Goal: Task Accomplishment & Management: Manage account settings

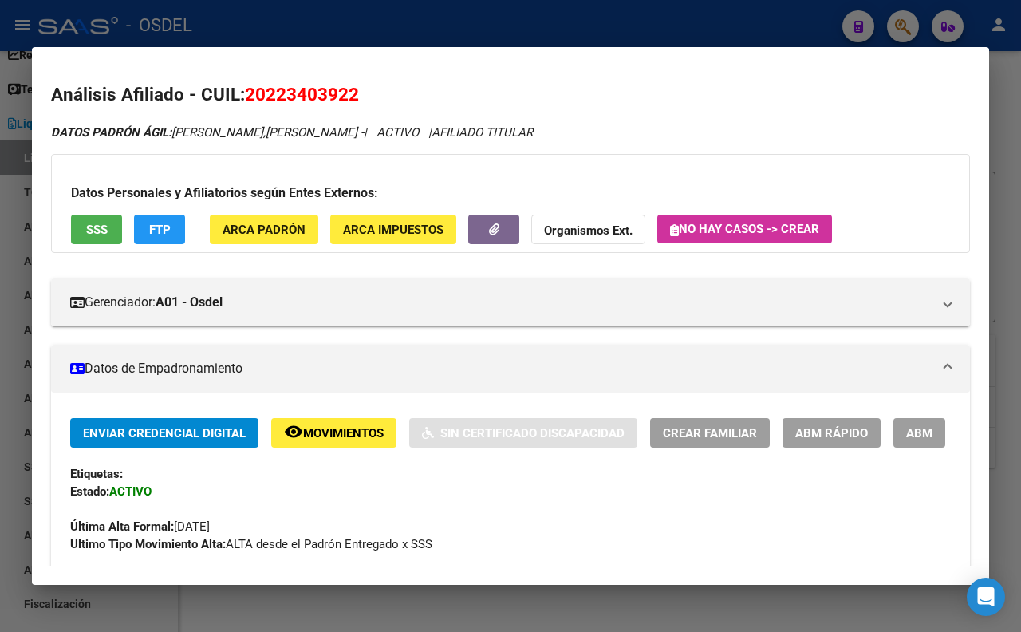
scroll to position [933, 0]
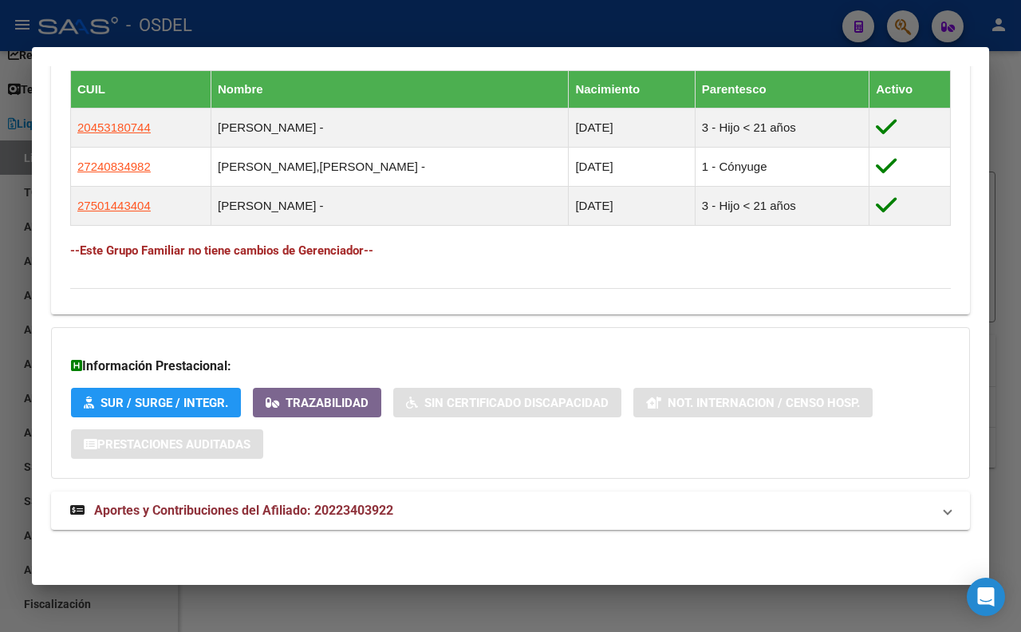
click at [616, 21] on div at bounding box center [510, 316] width 1021 height 632
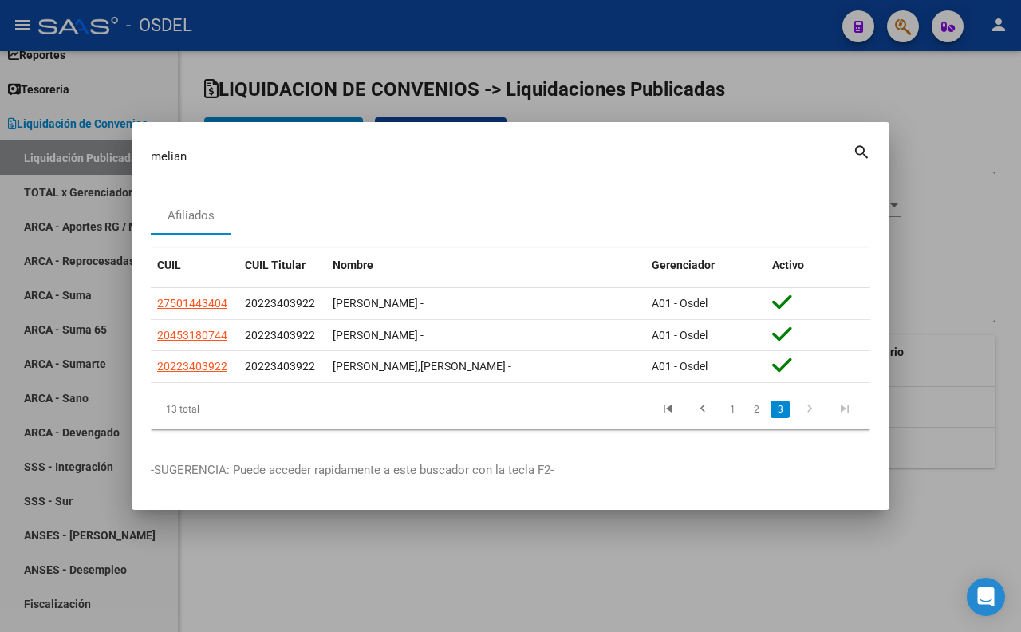
click at [707, 44] on div at bounding box center [510, 316] width 1021 height 632
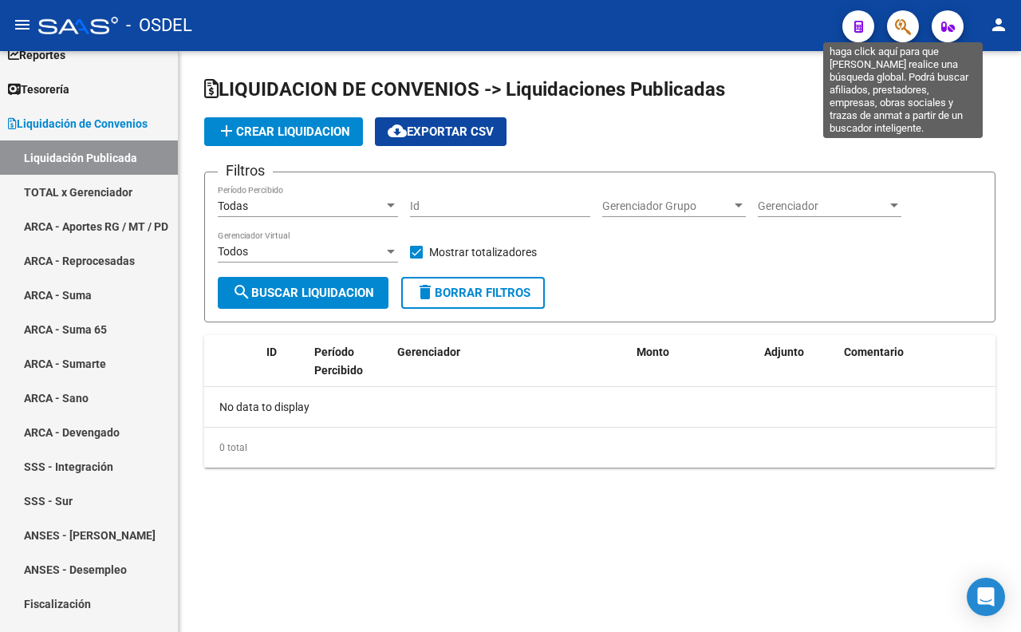
click at [896, 22] on icon "button" at bounding box center [903, 27] width 16 height 18
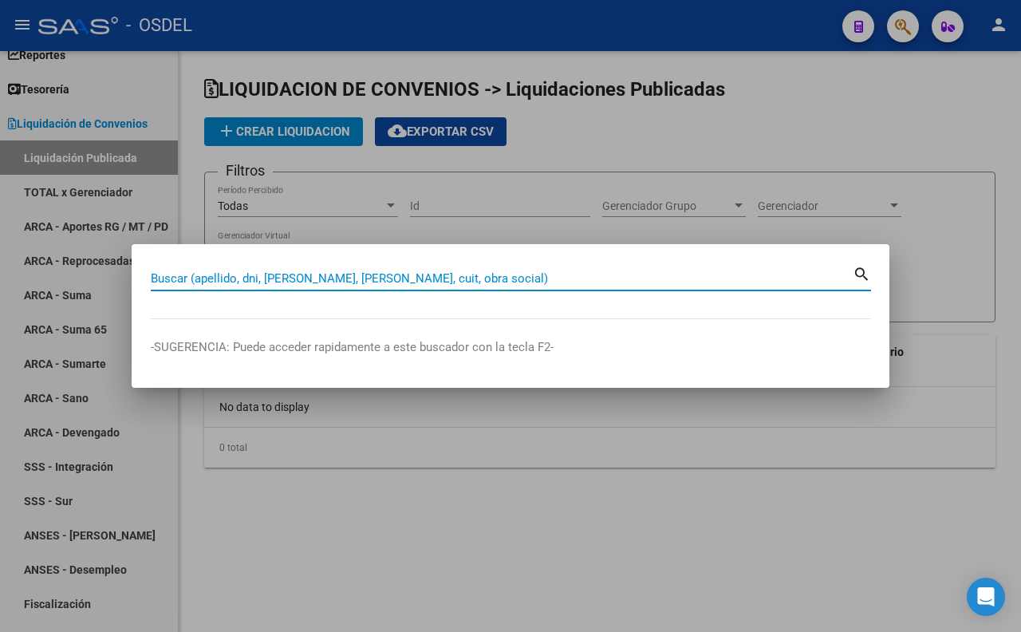
click at [561, 277] on input "Buscar (apellido, dni, [PERSON_NAME], [PERSON_NAME], cuit, obra social)" at bounding box center [502, 278] width 702 height 14
paste input "31090729"
type input "31090729"
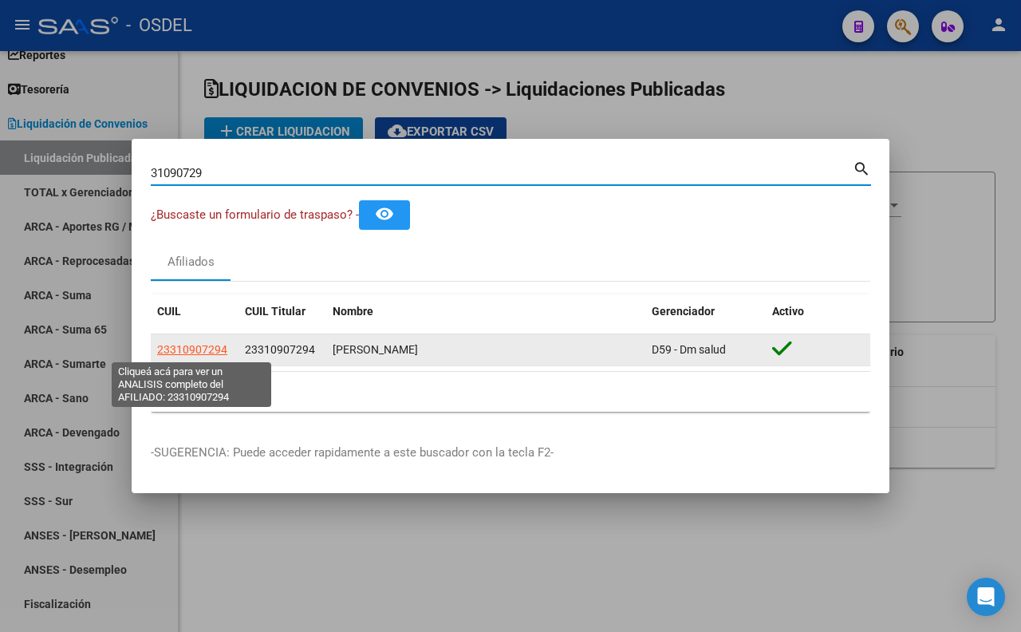
click at [219, 352] on span "23310907294" at bounding box center [192, 349] width 70 height 13
type textarea "23310907294"
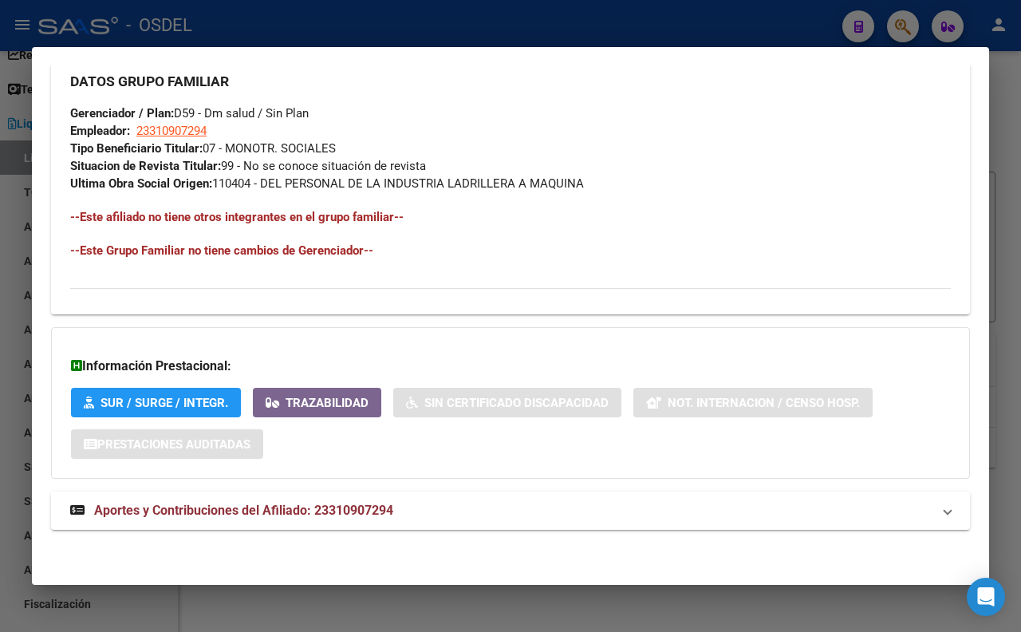
scroll to position [816, 0]
click at [378, 502] on span "Aportes y Contribuciones del Afiliado: 23310907294" at bounding box center [243, 509] width 299 height 15
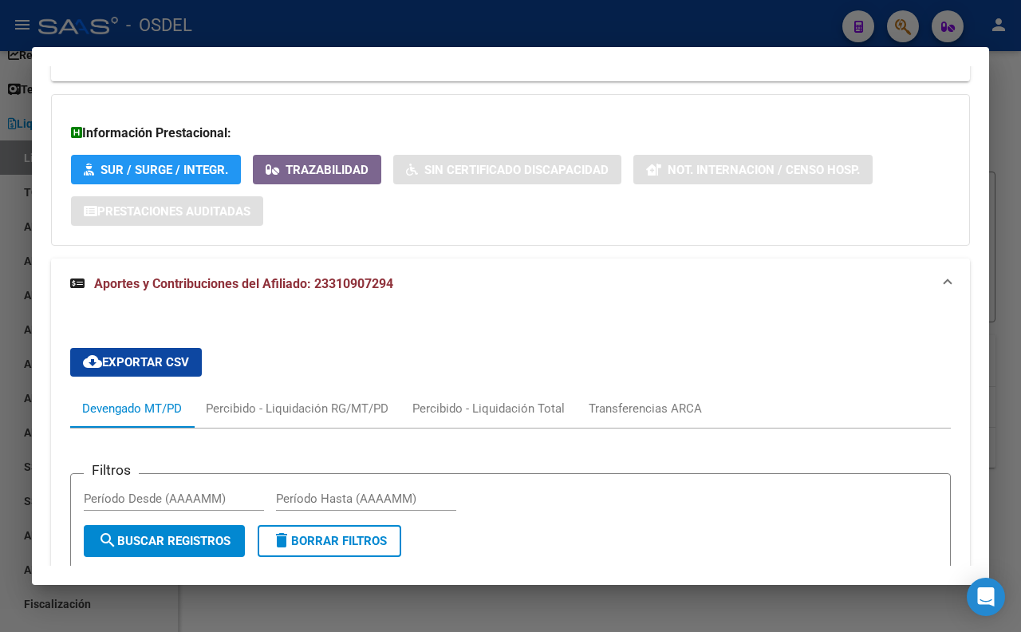
scroll to position [1049, 0]
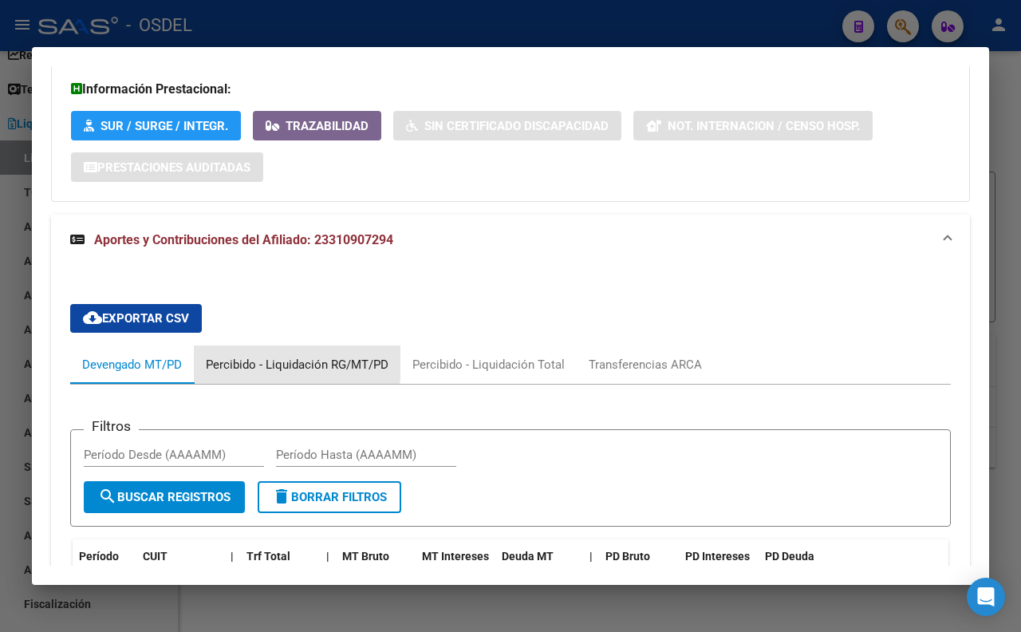
click at [266, 373] on div "Percibido - Liquidación RG/MT/PD" at bounding box center [297, 365] width 183 height 18
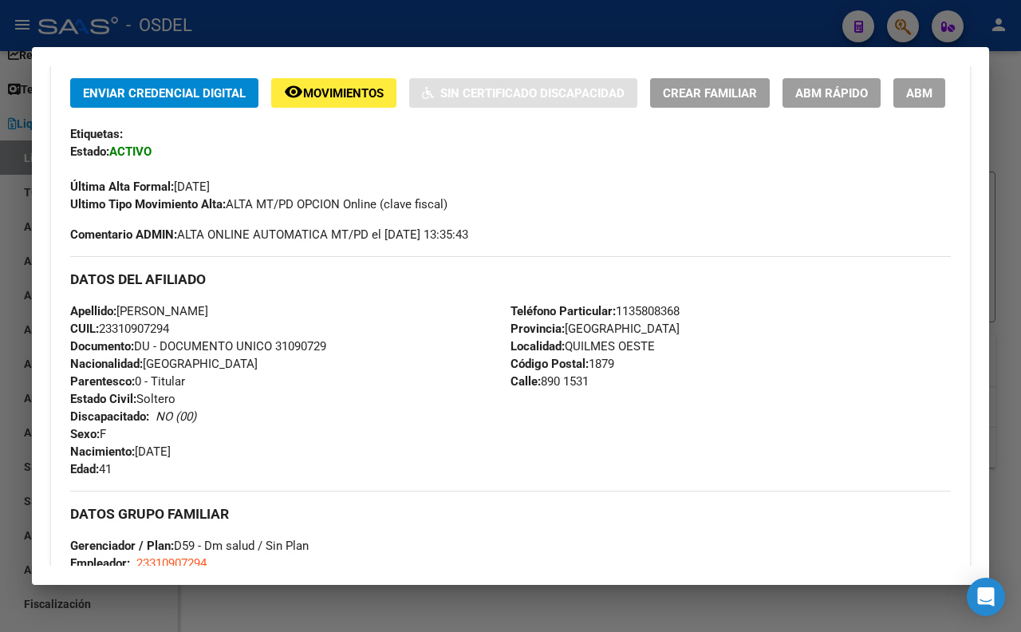
scroll to position [0, 0]
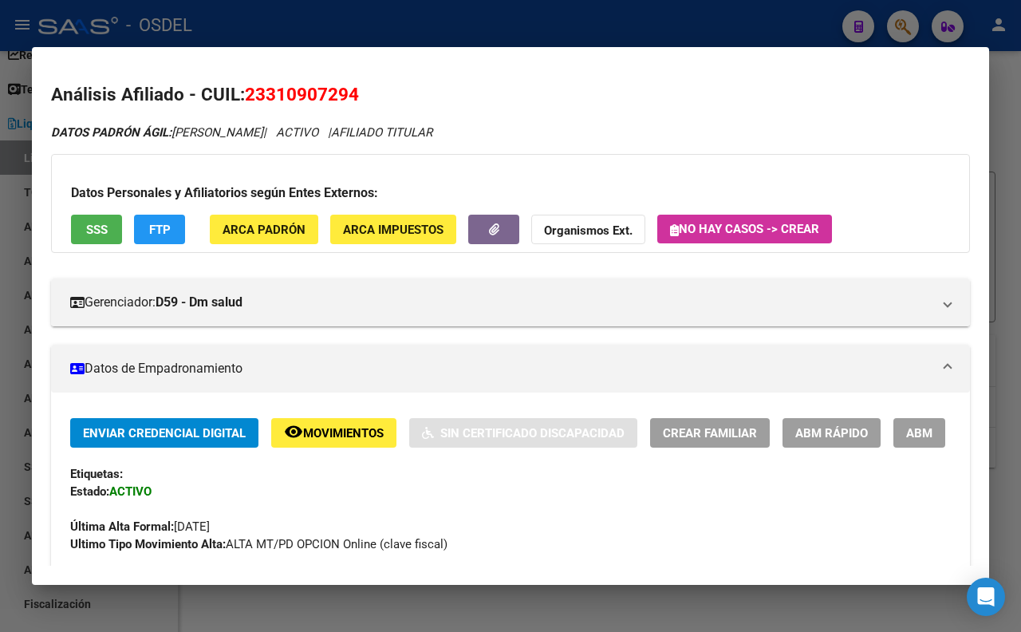
click at [112, 225] on button "SSS" at bounding box center [96, 230] width 51 height 30
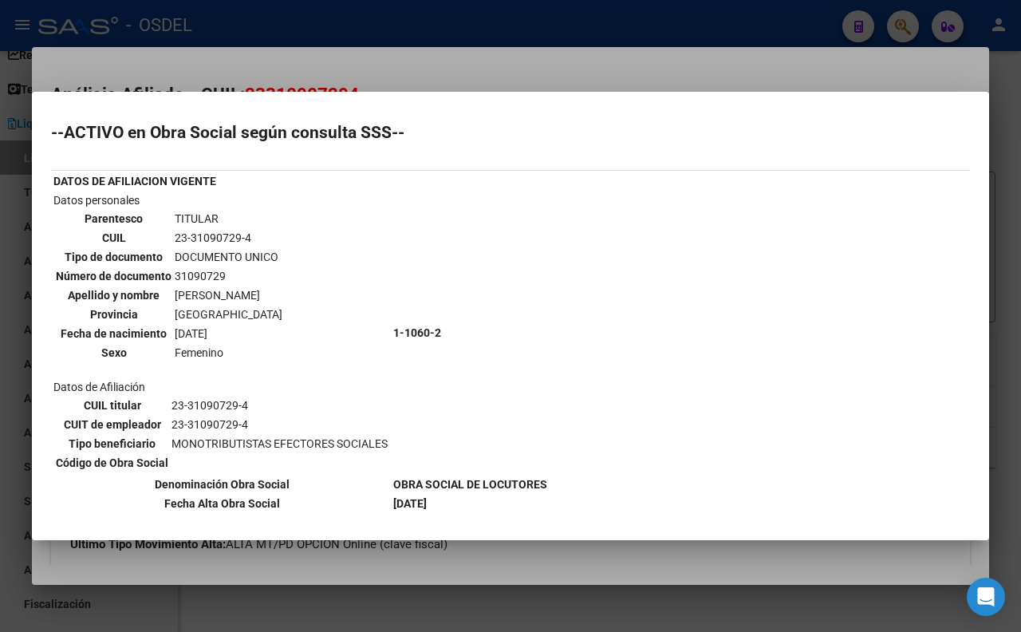
click at [625, 57] on div at bounding box center [510, 316] width 1021 height 632
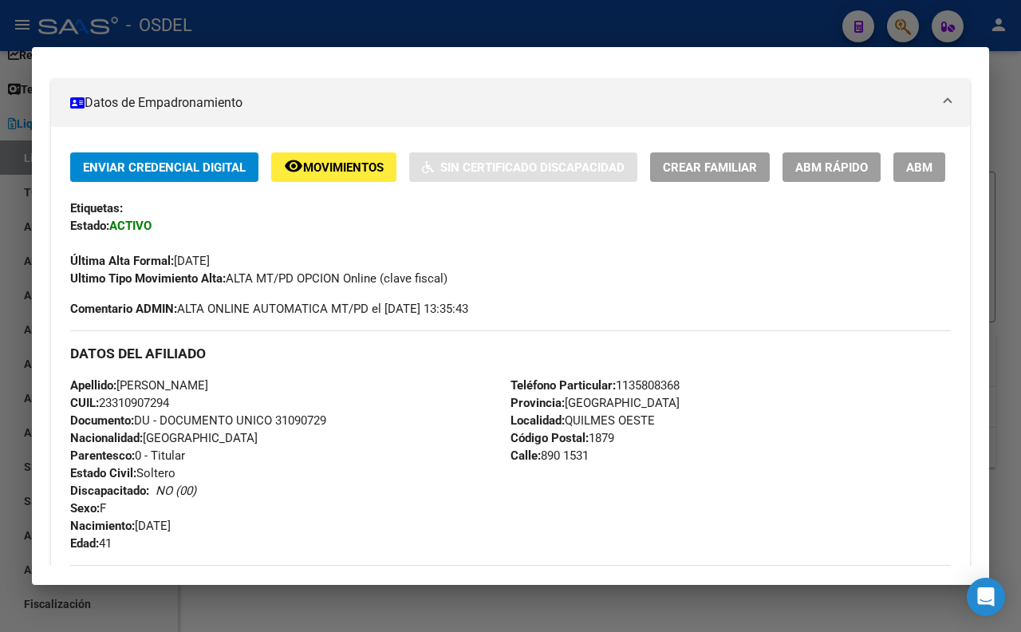
scroll to position [354, 0]
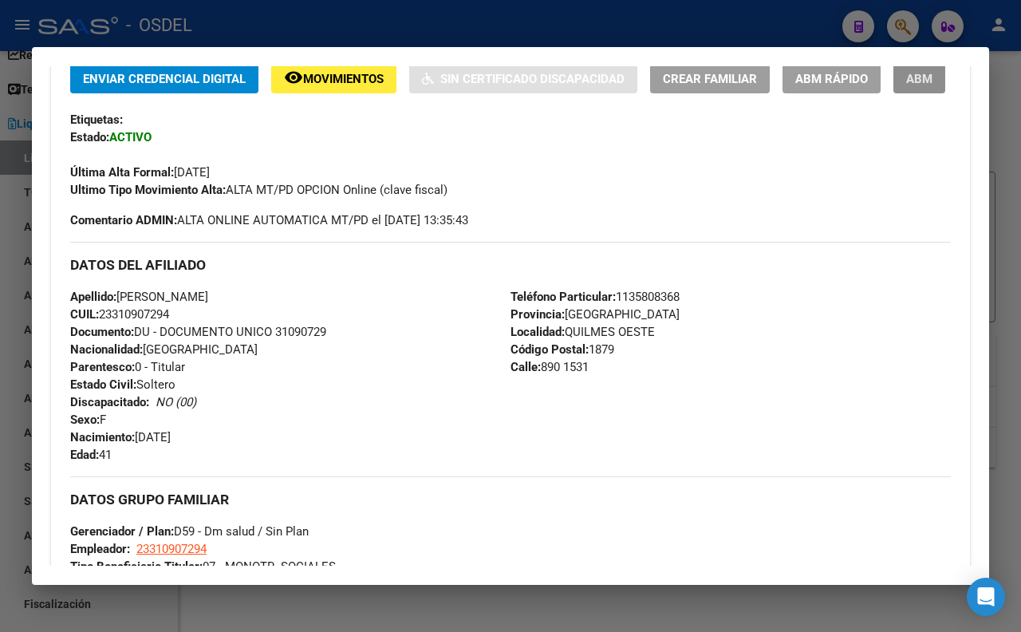
click at [906, 86] on span "ABM" at bounding box center [919, 79] width 26 height 14
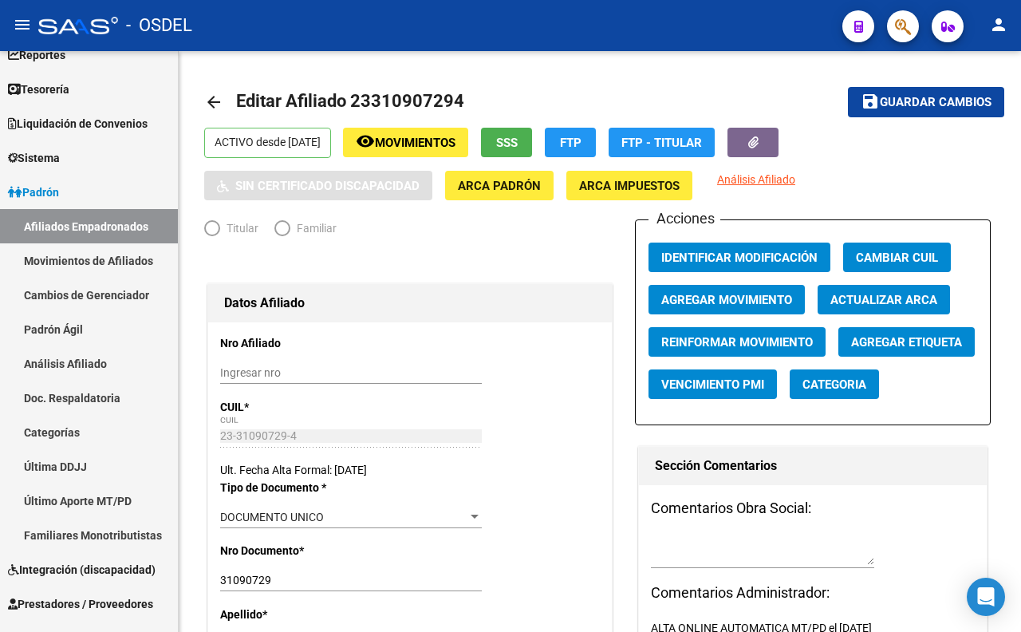
radio input "true"
type input "23-31090729-4"
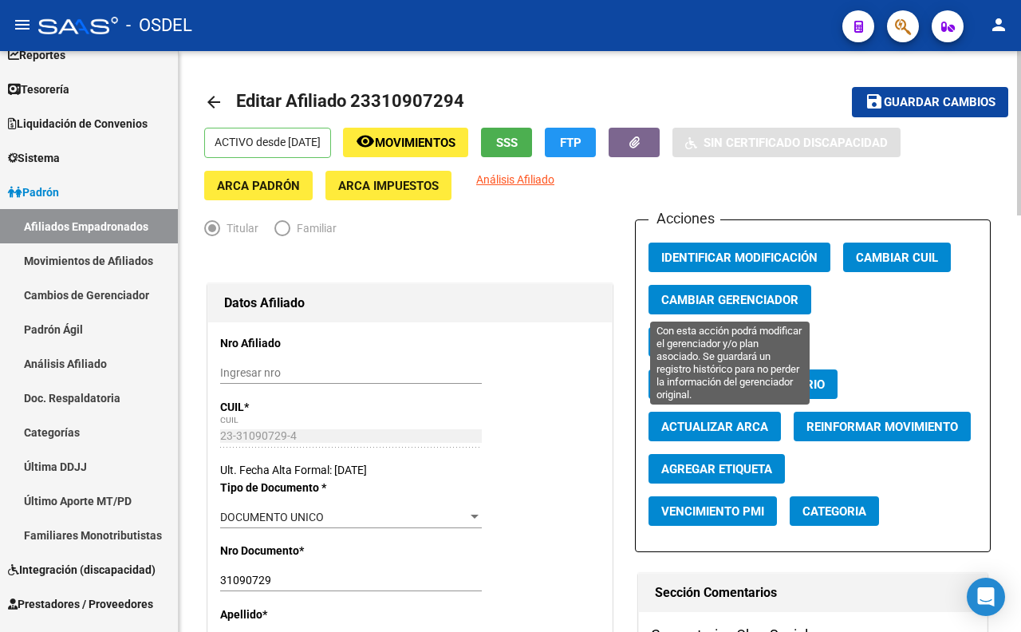
click at [732, 301] on span "Cambiar Gerenciador" at bounding box center [729, 300] width 137 height 14
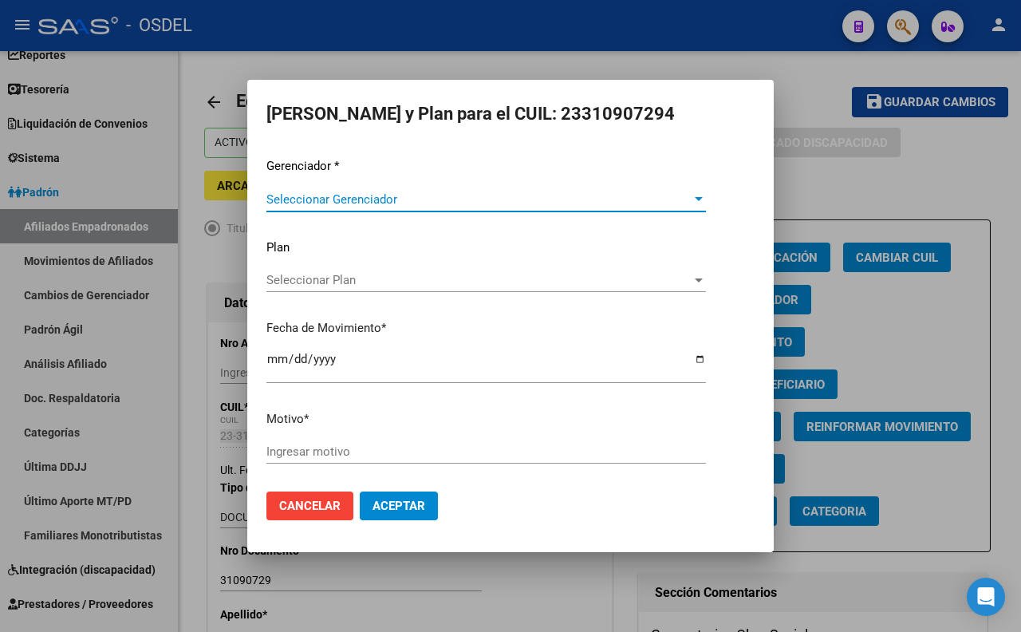
click at [828, 207] on div at bounding box center [510, 316] width 1021 height 632
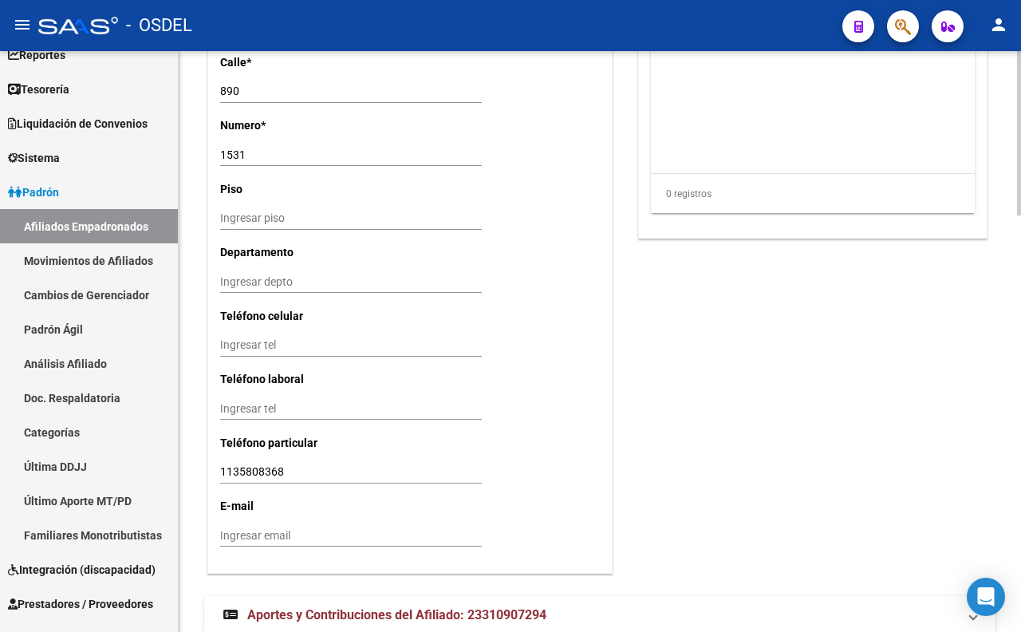
scroll to position [1471, 0]
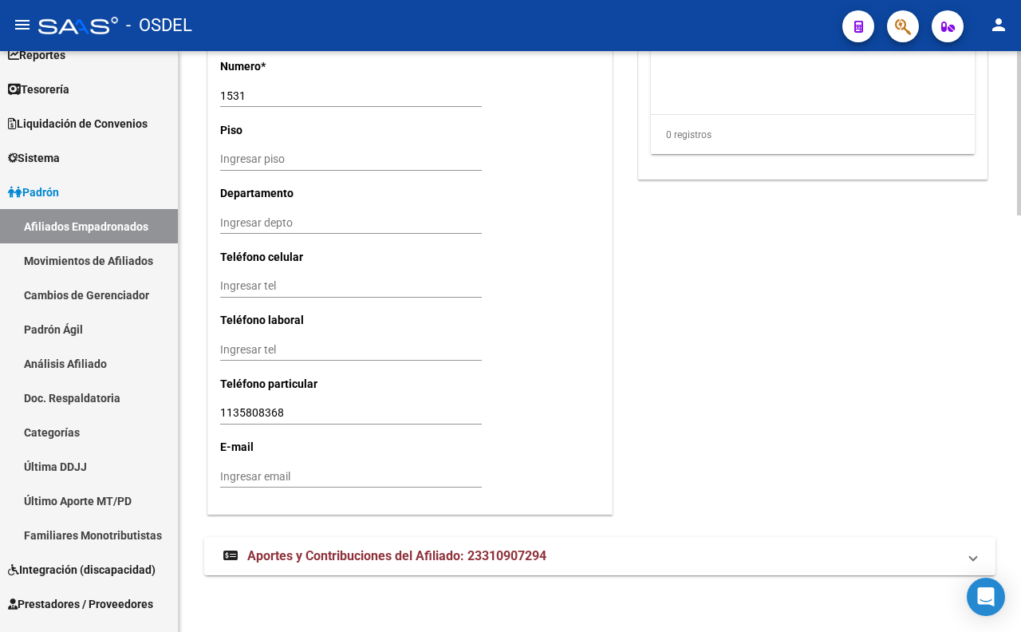
click at [487, 552] on span "Aportes y Contribuciones del Afiliado: 23310907294" at bounding box center [396, 555] width 299 height 15
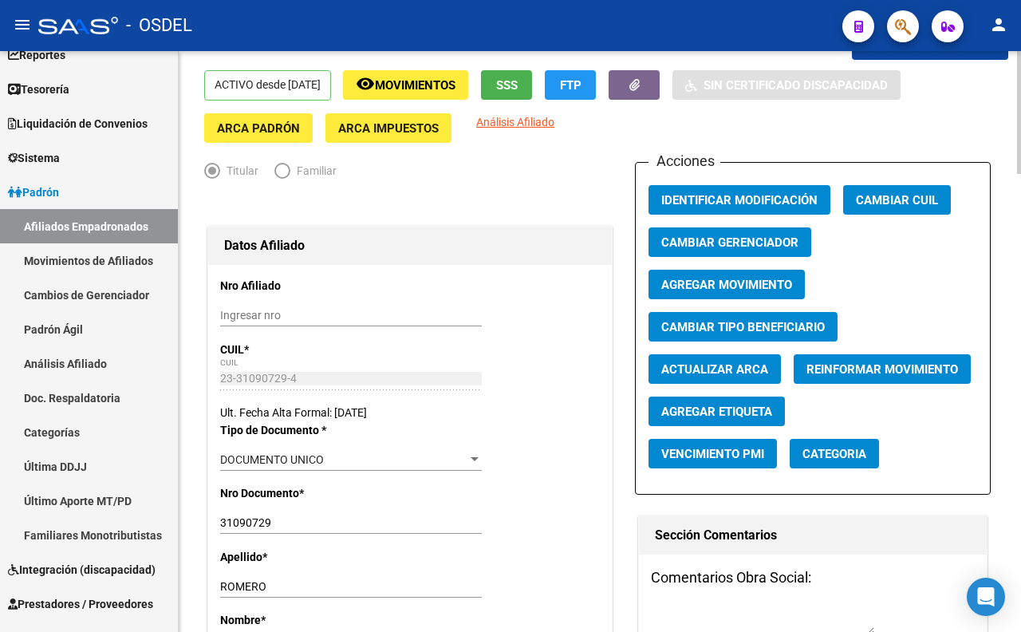
scroll to position [0, 0]
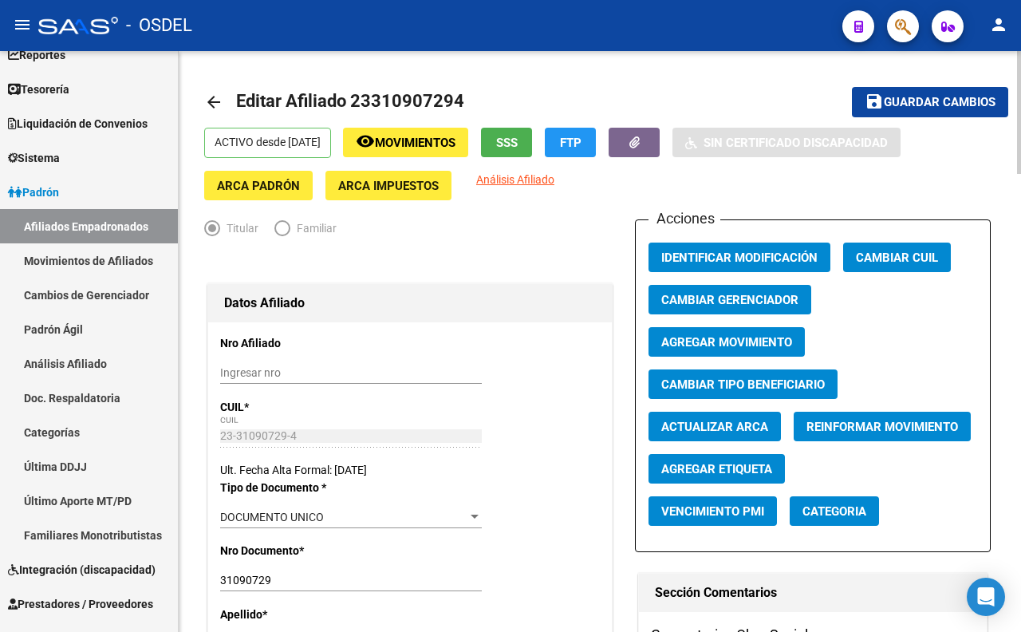
click at [598, 92] on mat-toolbar-row "arrow_back Editar Afiliado 23310907294" at bounding box center [496, 102] width 585 height 51
click at [599, 37] on div "- OSDEL" at bounding box center [433, 25] width 791 height 35
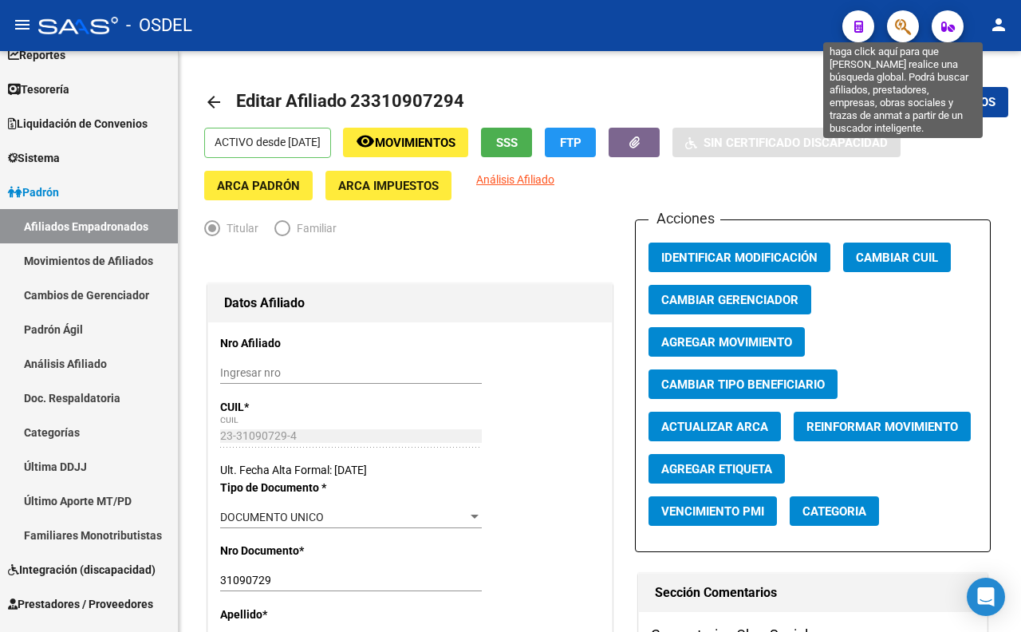
click at [902, 32] on icon "button" at bounding box center [903, 27] width 16 height 18
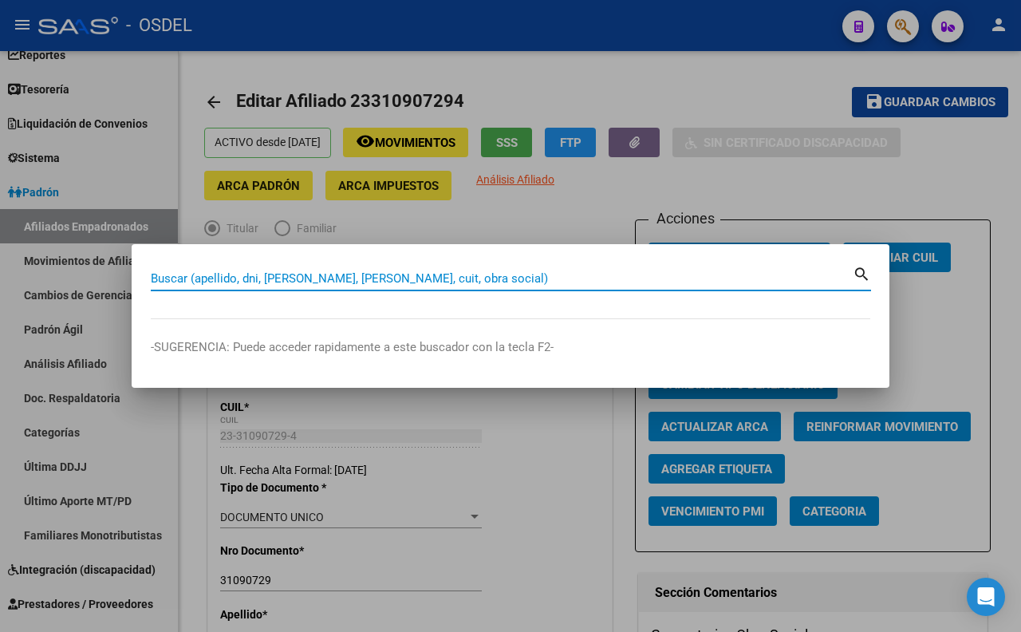
click at [547, 277] on input "Buscar (apellido, dni, [PERSON_NAME], [PERSON_NAME], cuit, obra social)" at bounding box center [502, 278] width 702 height 14
paste input "23310907294"
type input "23310907294"
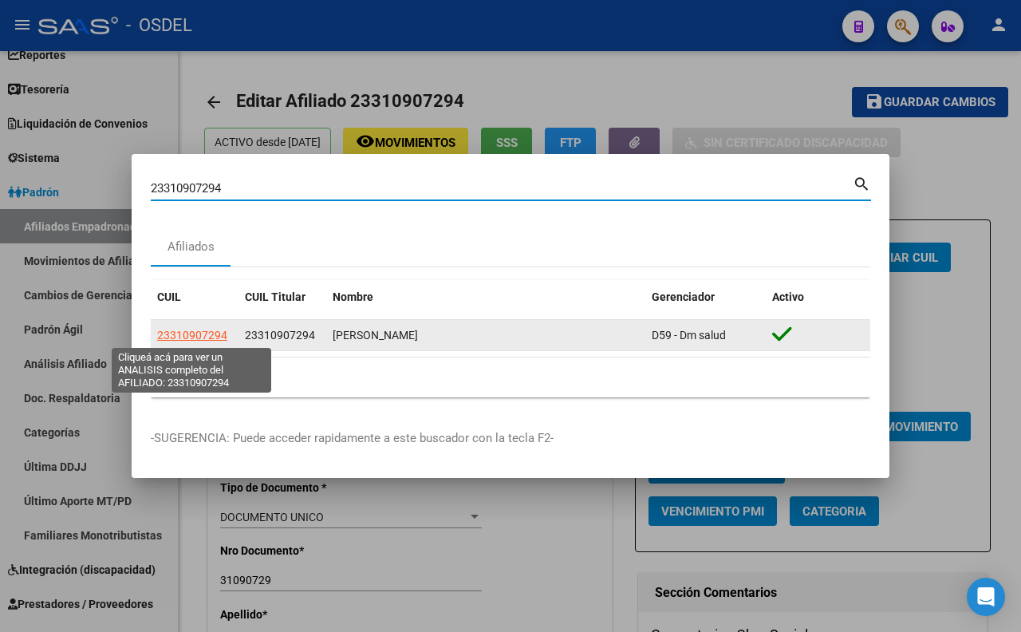
click at [192, 337] on span "23310907294" at bounding box center [192, 335] width 70 height 13
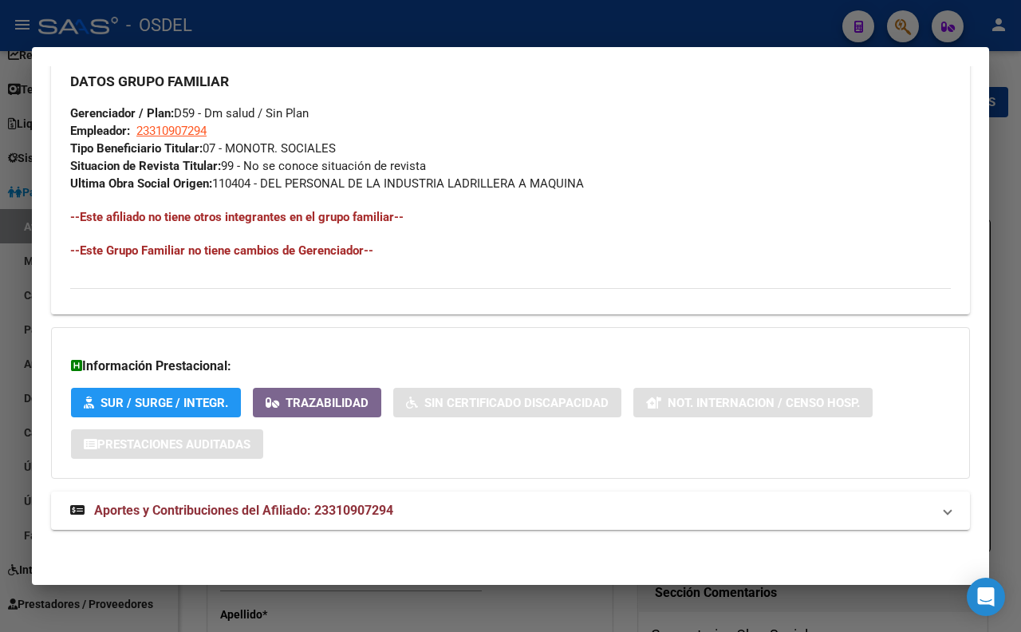
scroll to position [816, 0]
click at [320, 502] on span "Aportes y Contribuciones del Afiliado: 23310907294" at bounding box center [243, 509] width 299 height 15
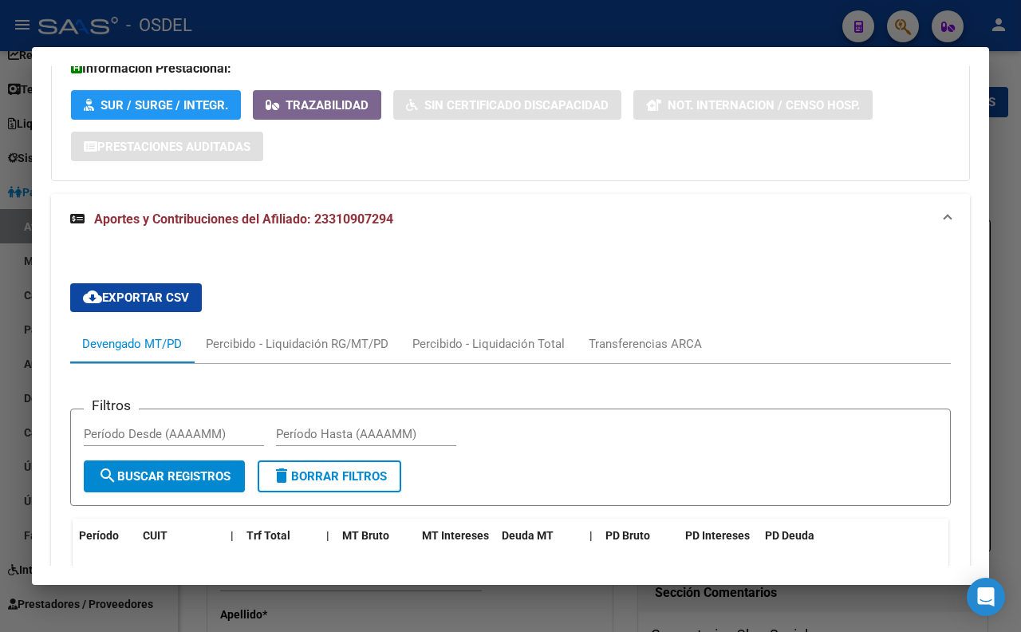
scroll to position [1081, 0]
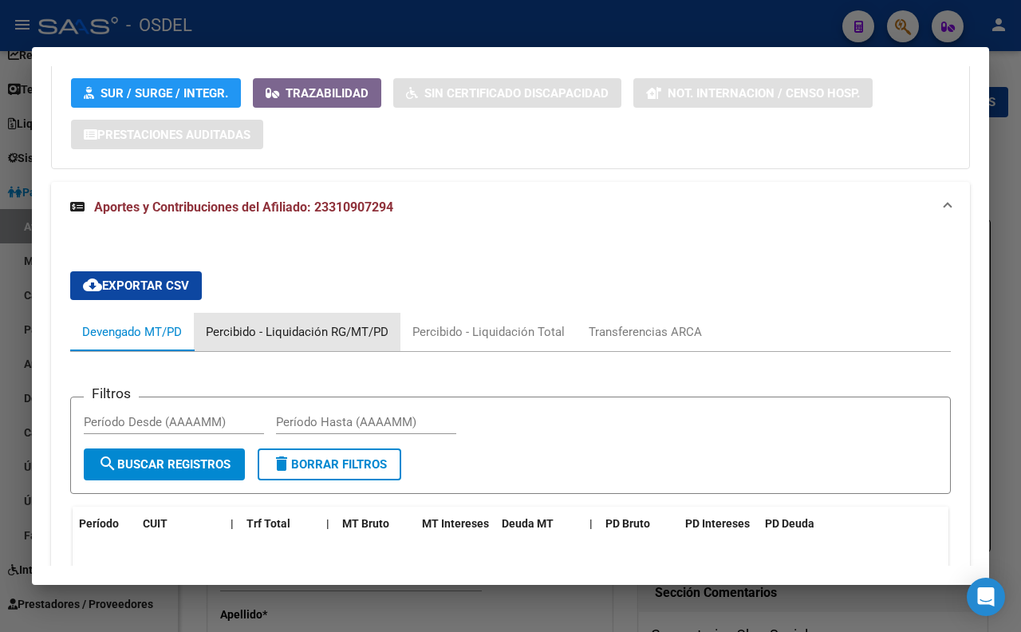
click at [325, 341] on div "Percibido - Liquidación RG/MT/PD" at bounding box center [297, 332] width 183 height 18
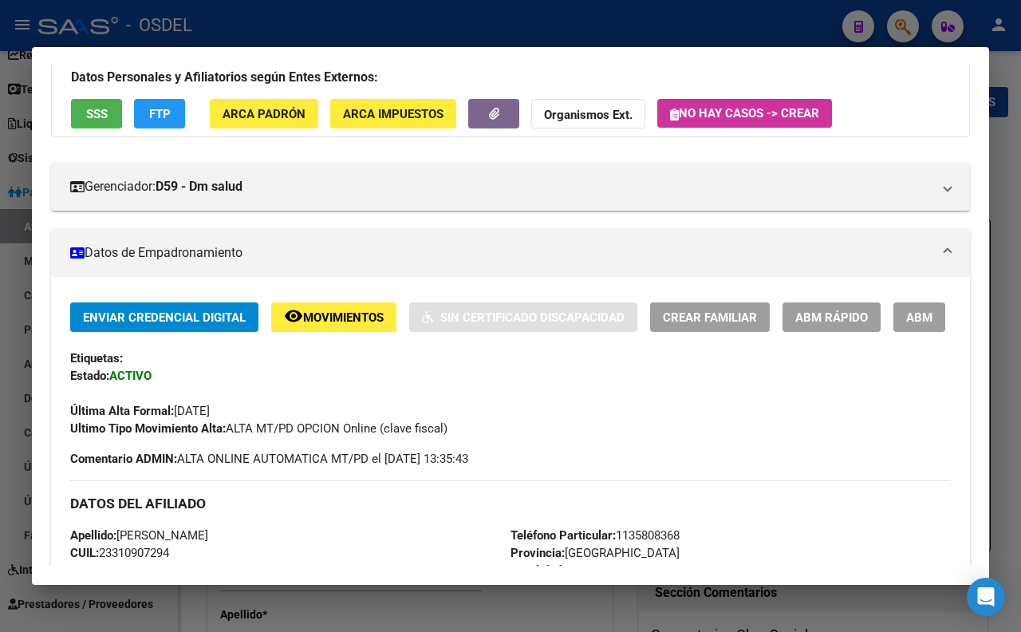
scroll to position [56, 0]
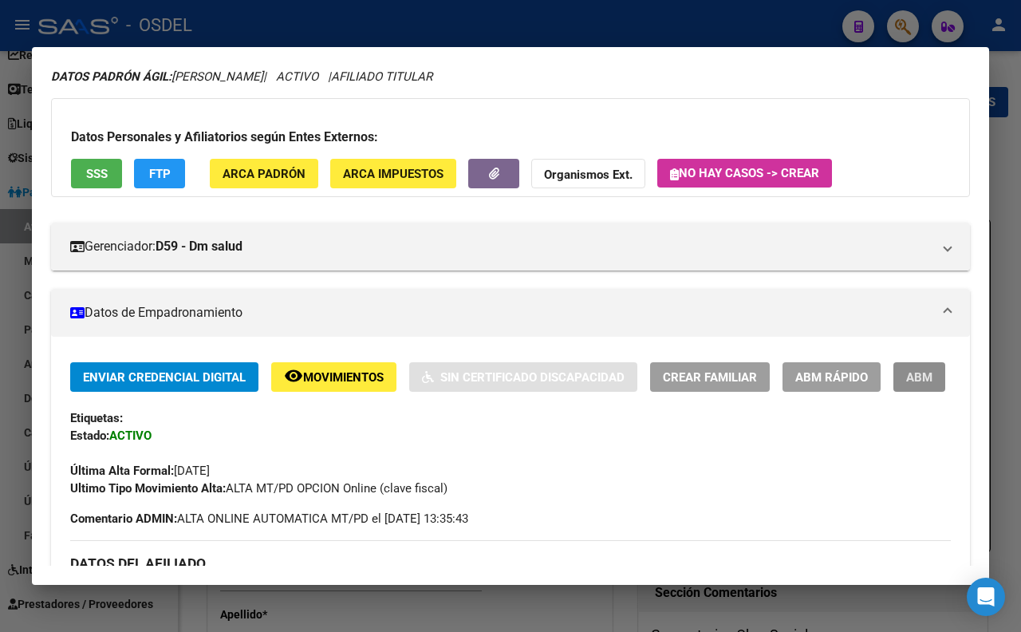
click at [906, 384] on span "ABM" at bounding box center [919, 377] width 26 height 14
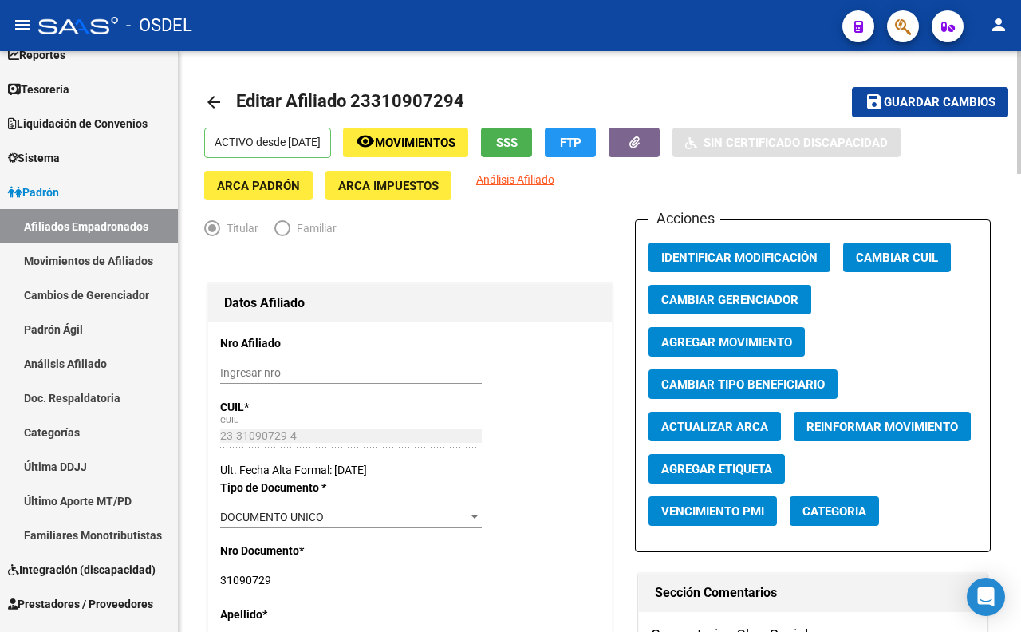
click at [753, 344] on span "Agregar Movimiento" at bounding box center [726, 342] width 131 height 14
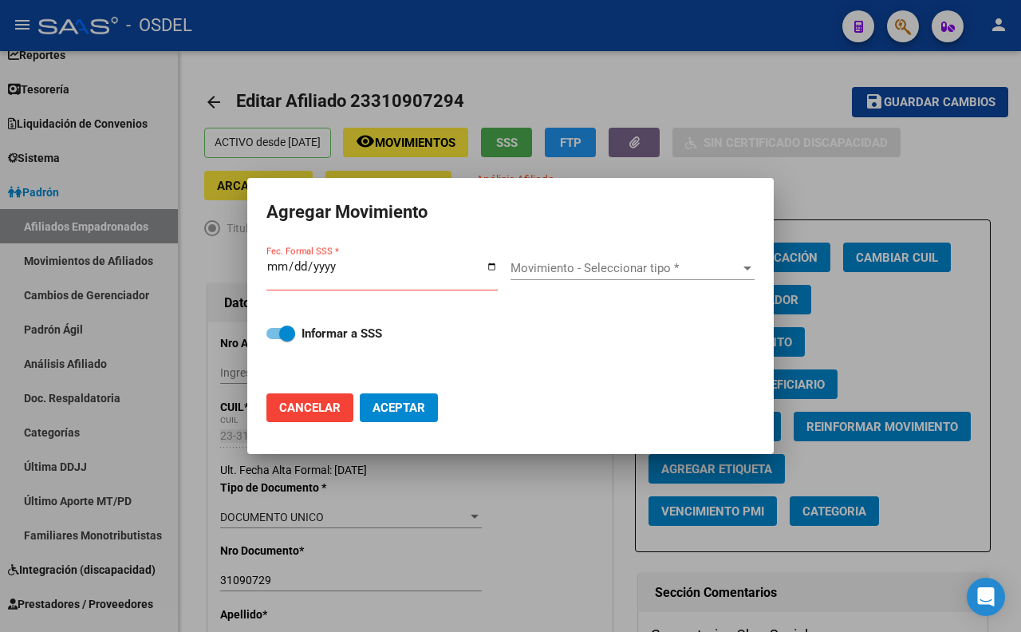
click at [774, 168] on div at bounding box center [510, 316] width 1021 height 632
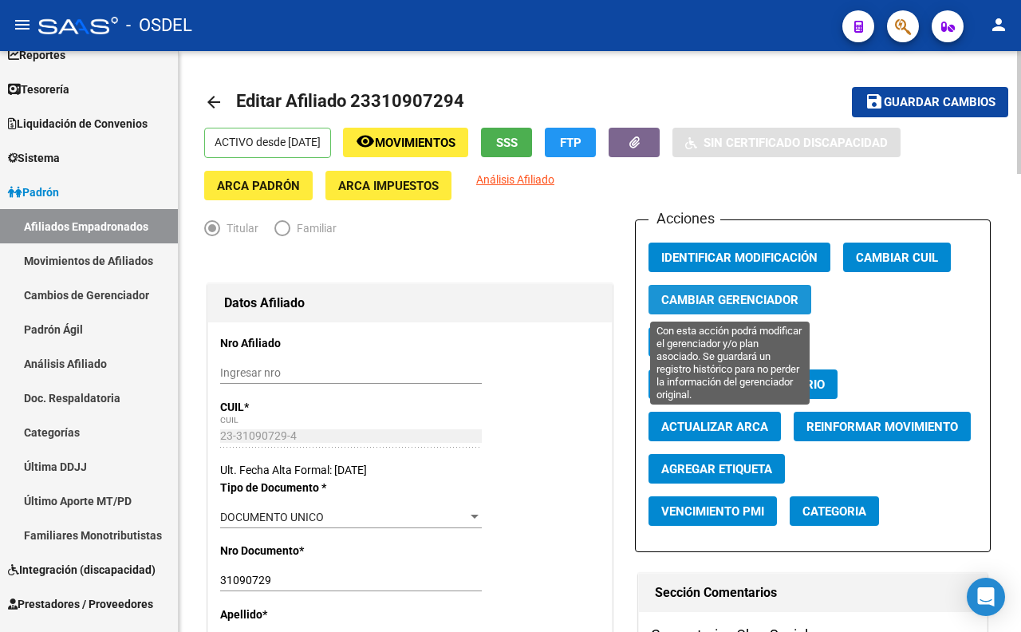
click at [758, 297] on span "Cambiar Gerenciador" at bounding box center [729, 300] width 137 height 14
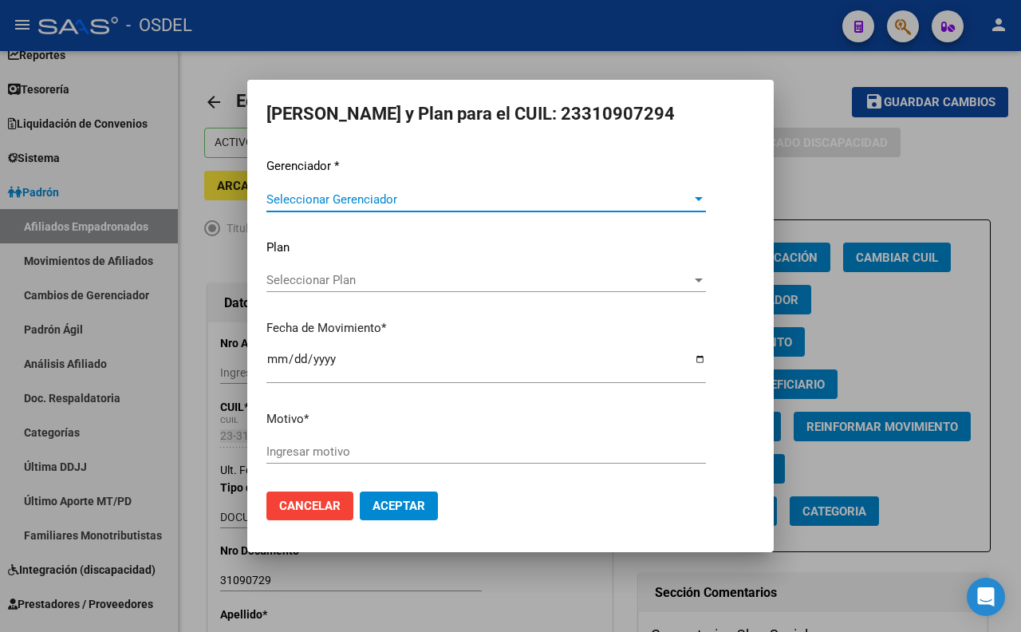
click at [451, 193] on span "Seleccionar Gerenciador" at bounding box center [478, 199] width 425 height 14
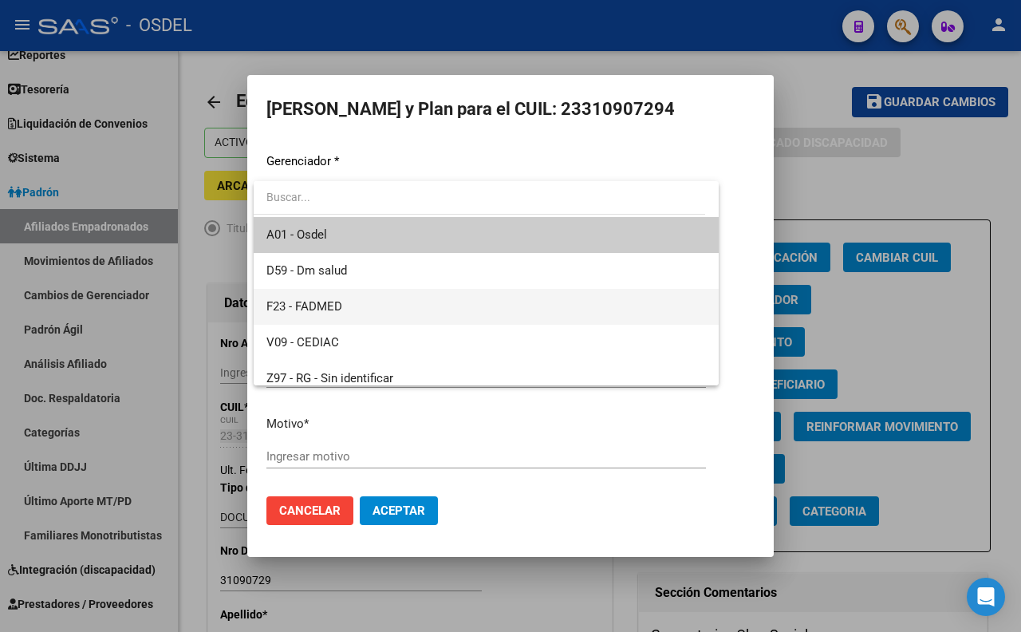
click at [407, 297] on span "F23 - FADMED" at bounding box center [485, 307] width 439 height 36
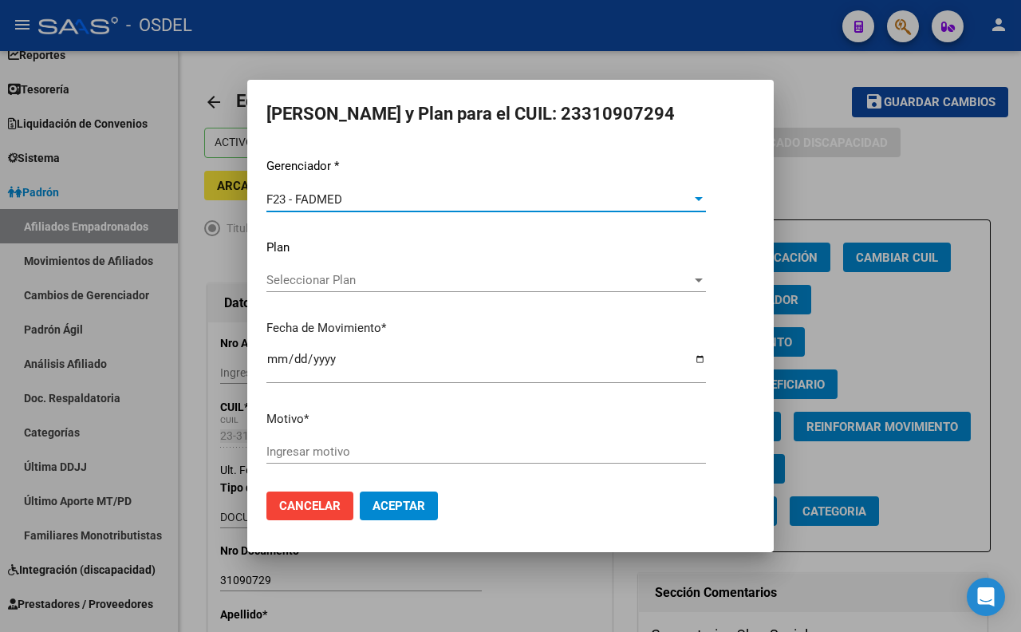
click at [396, 453] on input "Ingresar motivo" at bounding box center [485, 451] width 439 height 14
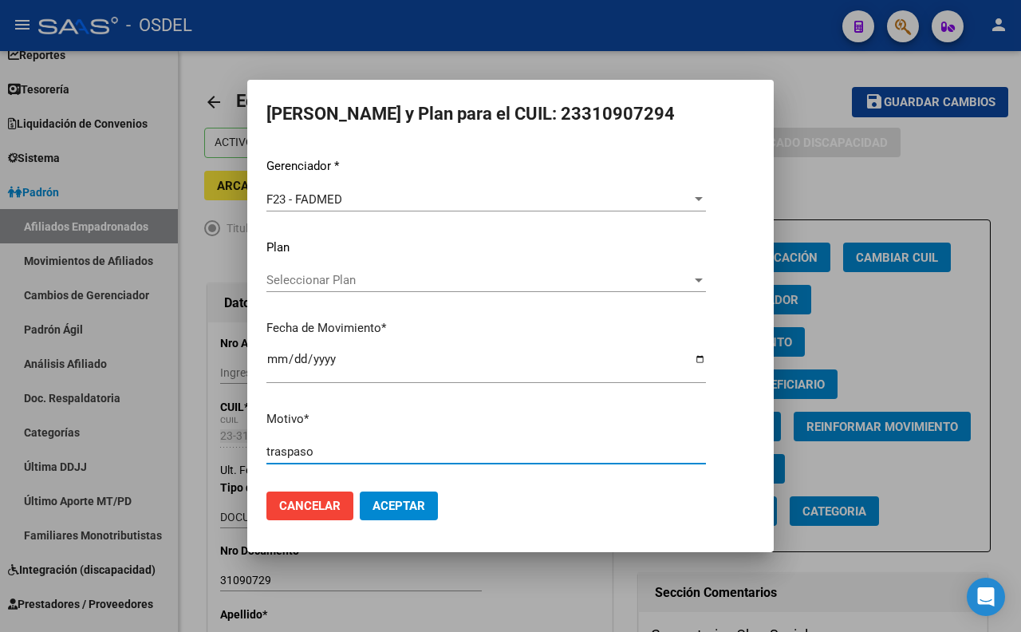
type input "traspaso"
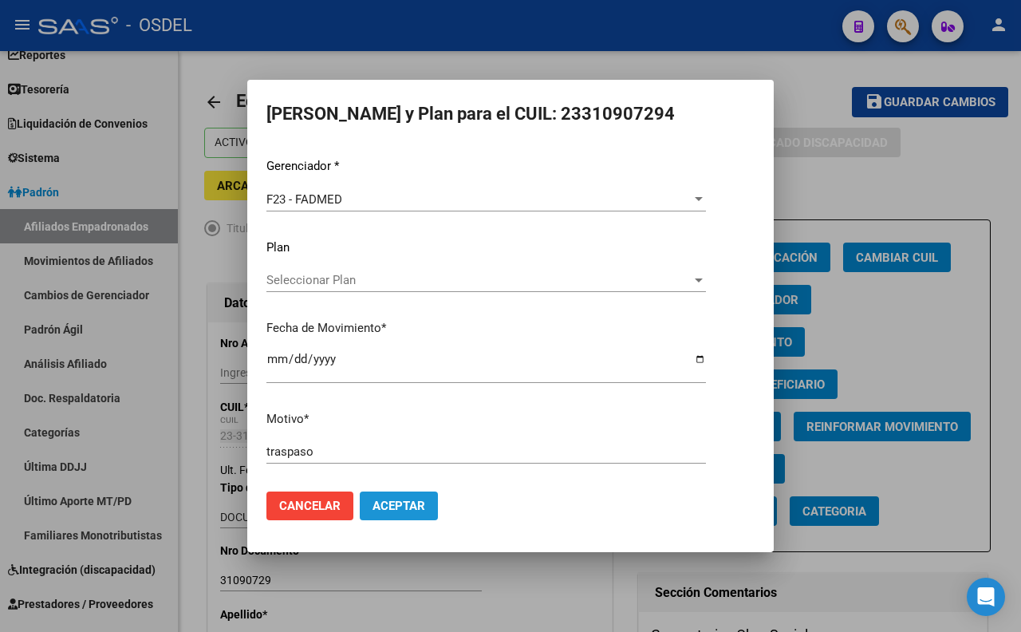
click at [396, 504] on span "Aceptar" at bounding box center [398, 505] width 53 height 14
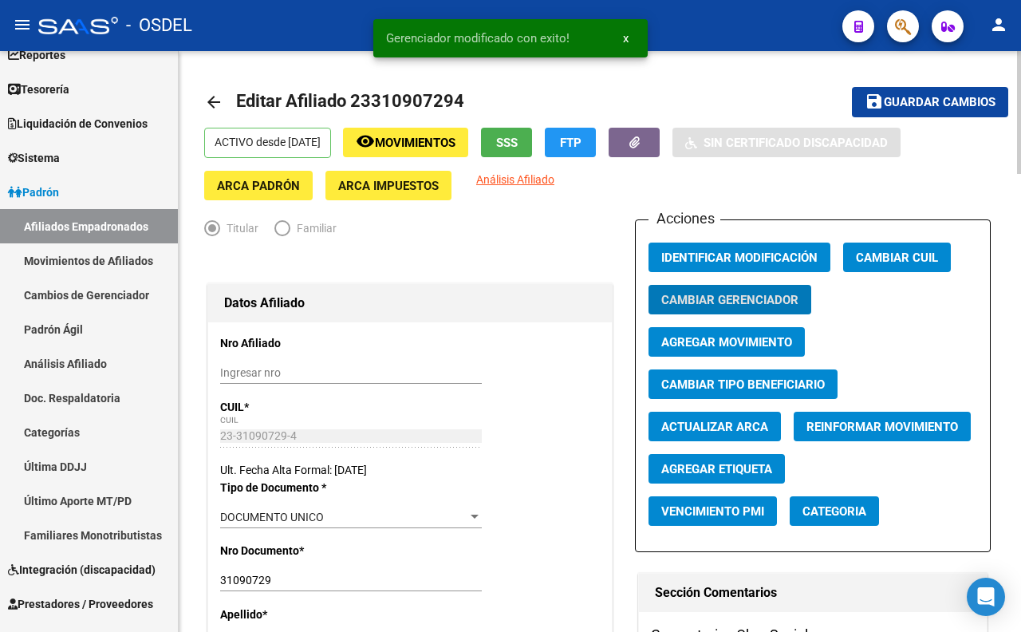
click at [923, 102] on span "Guardar cambios" at bounding box center [940, 103] width 112 height 14
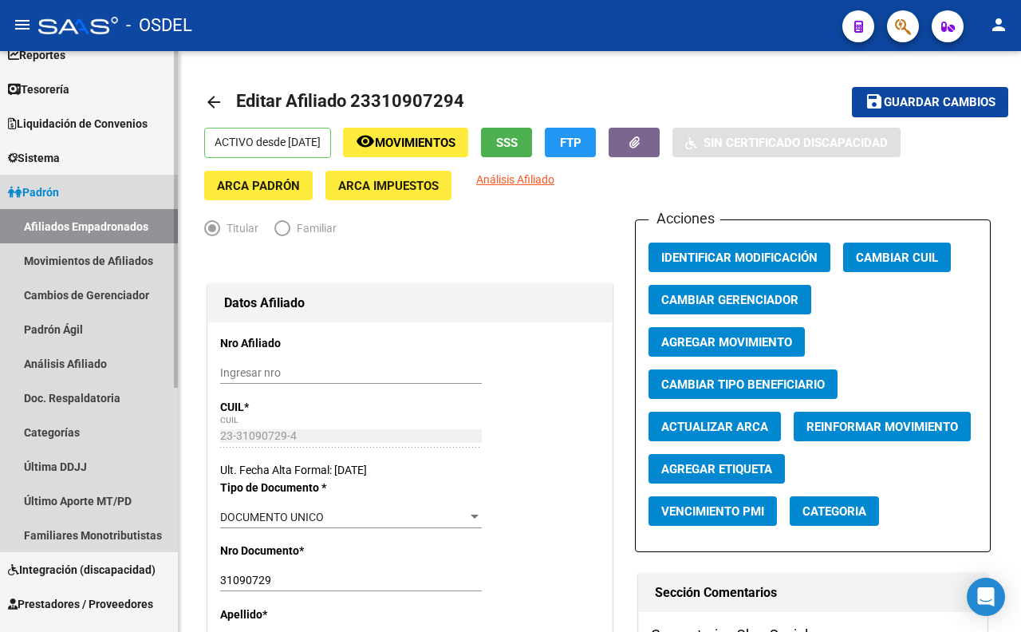
click at [70, 187] on link "Padrón" at bounding box center [89, 192] width 178 height 34
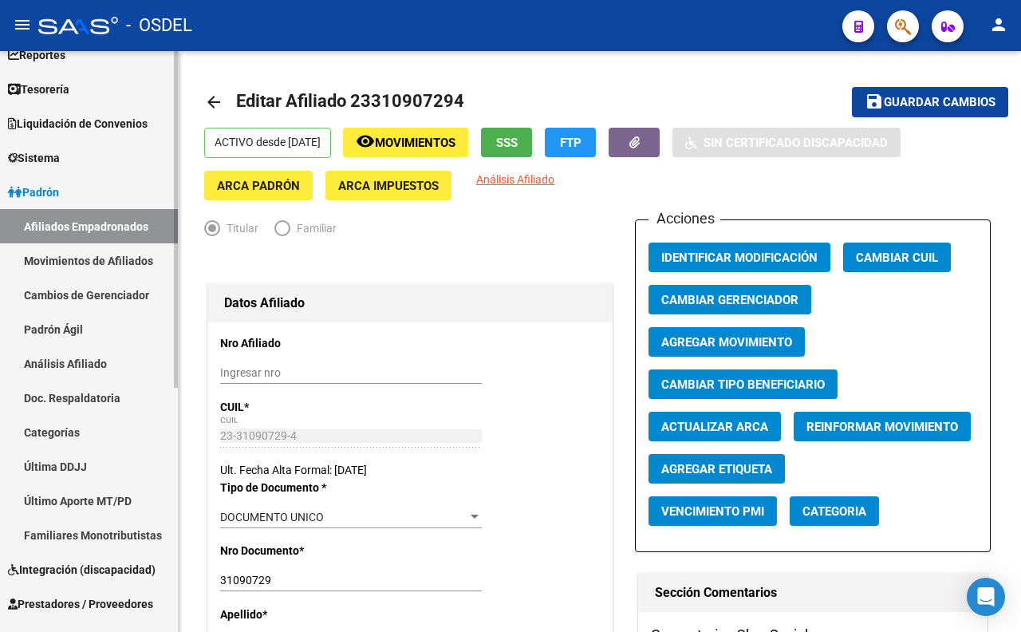
click at [101, 267] on link "Movimientos de Afiliados" at bounding box center [89, 260] width 178 height 34
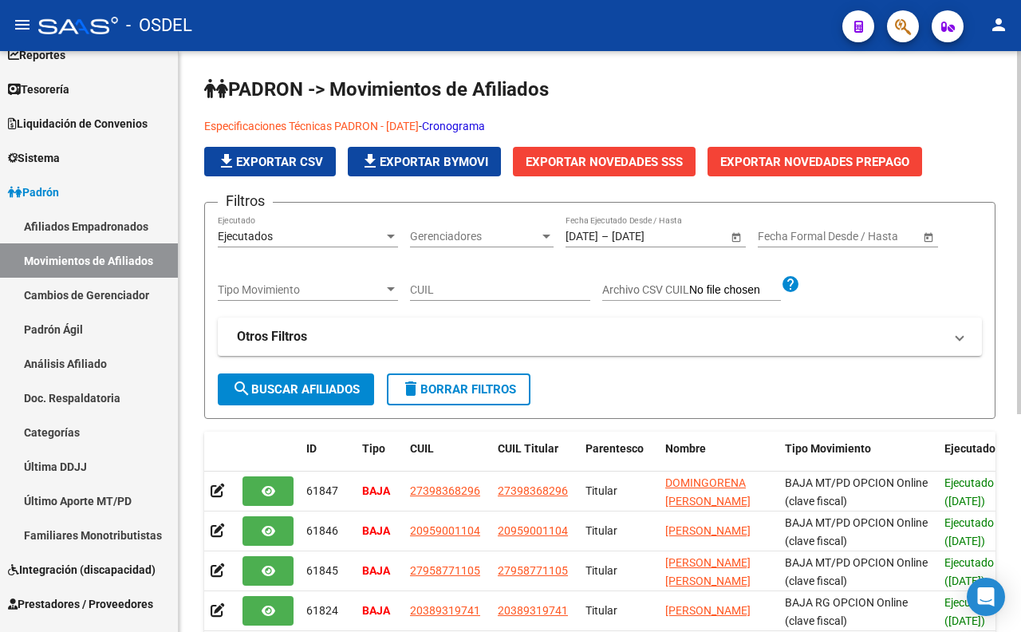
click at [267, 388] on span "search Buscar Afiliados" at bounding box center [296, 389] width 128 height 14
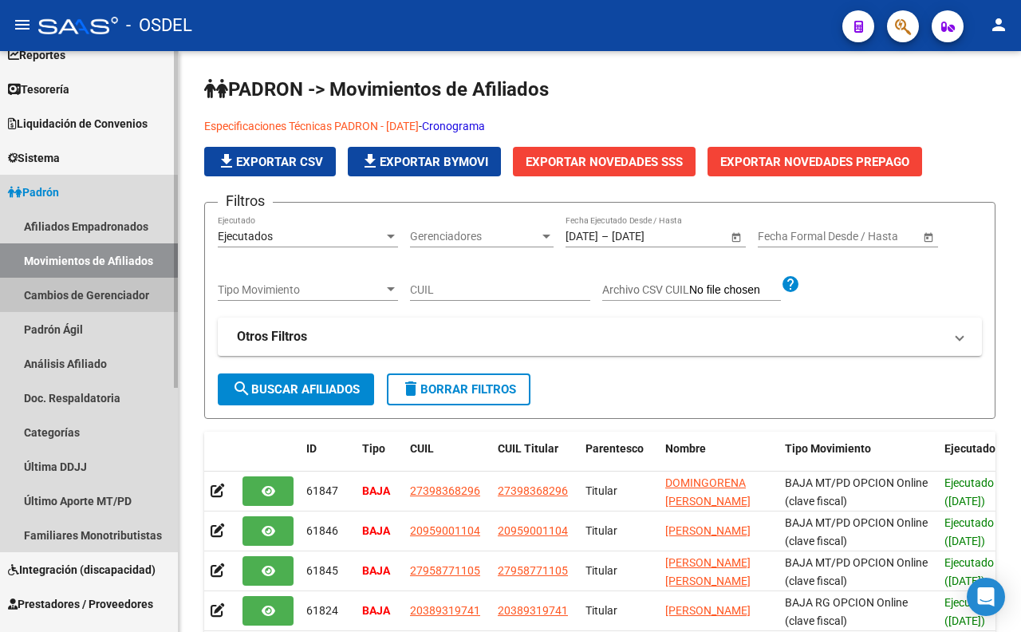
click at [74, 297] on link "Cambios de Gerenciador" at bounding box center [89, 295] width 178 height 34
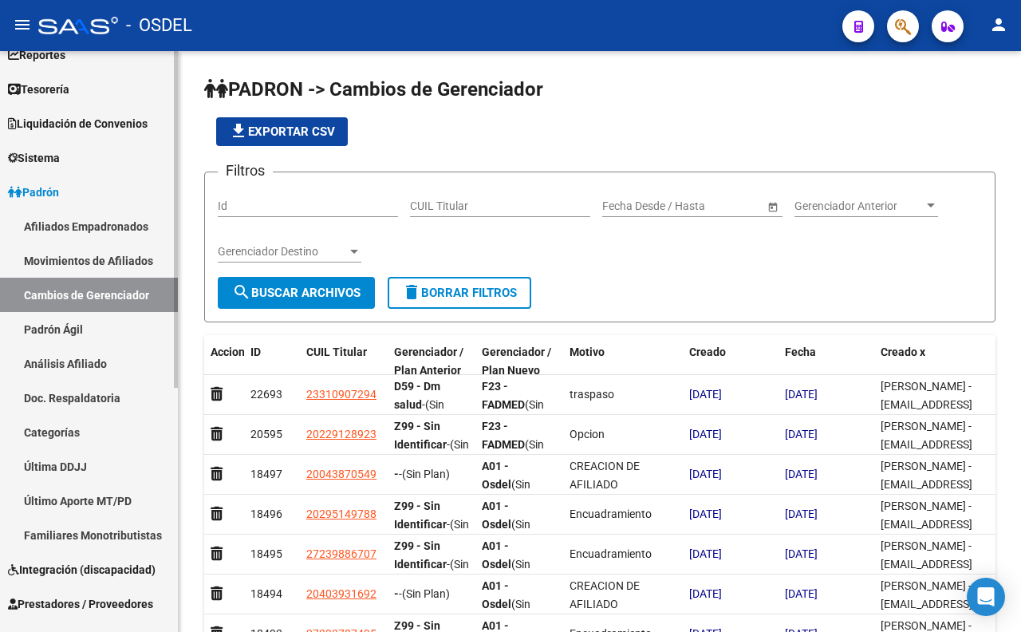
click at [89, 330] on link "Padrón Ágil" at bounding box center [89, 329] width 178 height 34
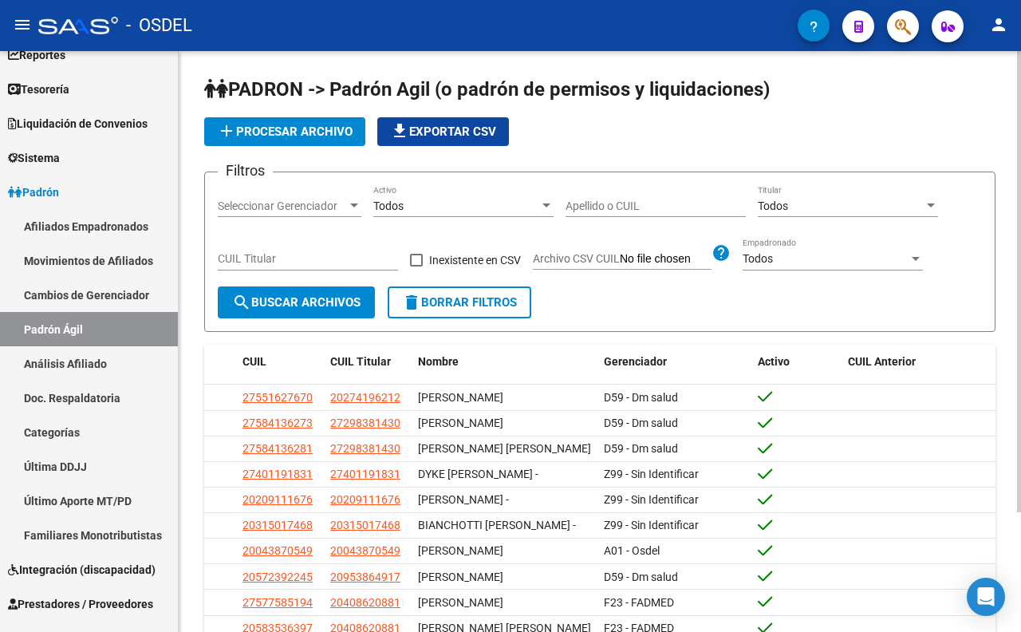
click at [311, 205] on span "Seleccionar Gerenciador" at bounding box center [282, 206] width 129 height 14
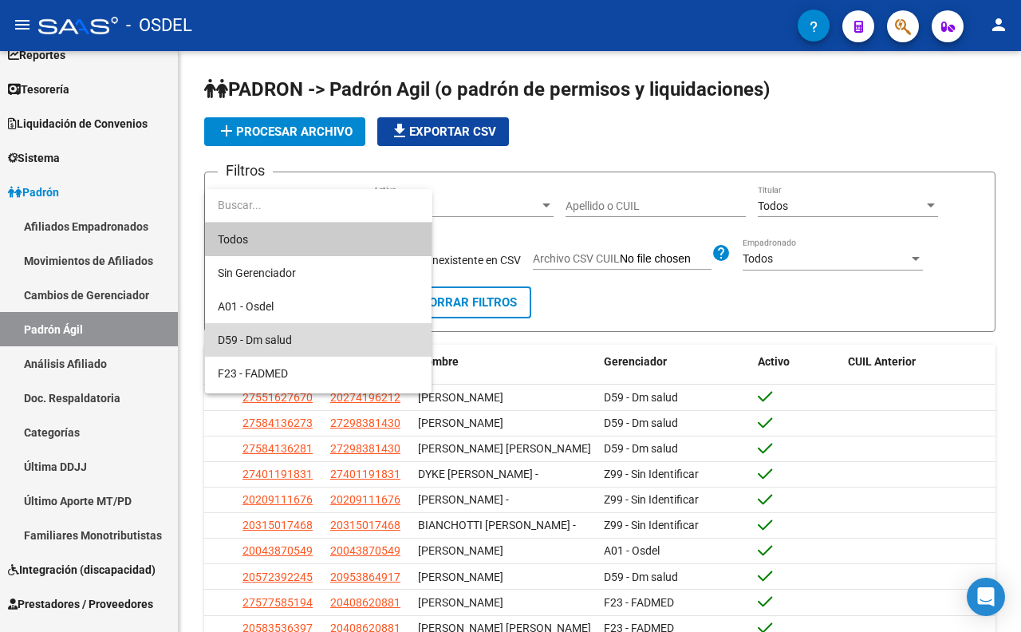
click at [298, 338] on span "D59 - Dm salud" at bounding box center [318, 339] width 201 height 33
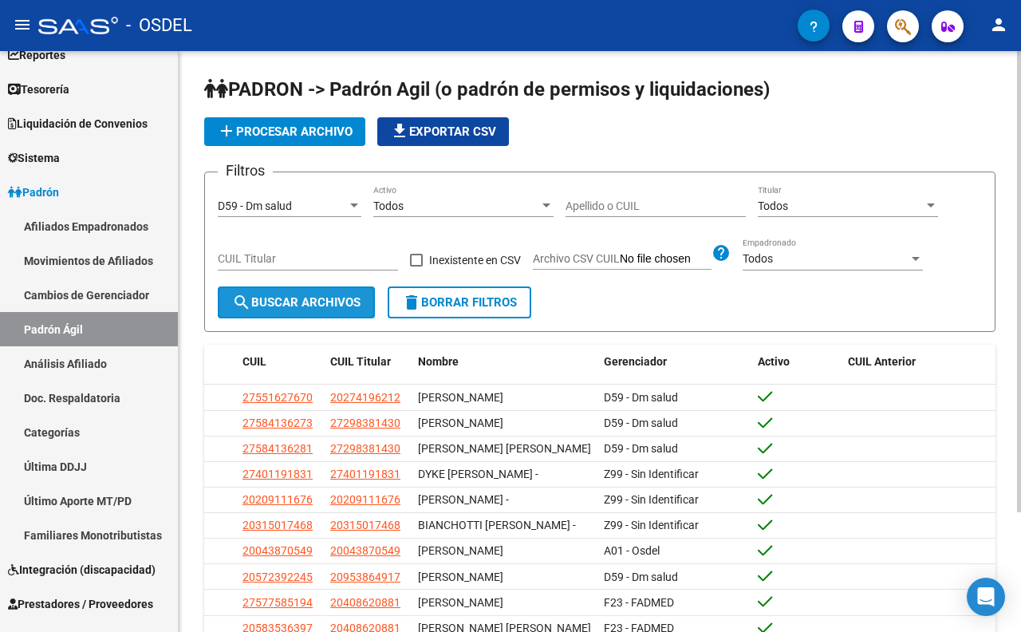
click at [305, 301] on span "search Buscar Archivos" at bounding box center [296, 302] width 128 height 14
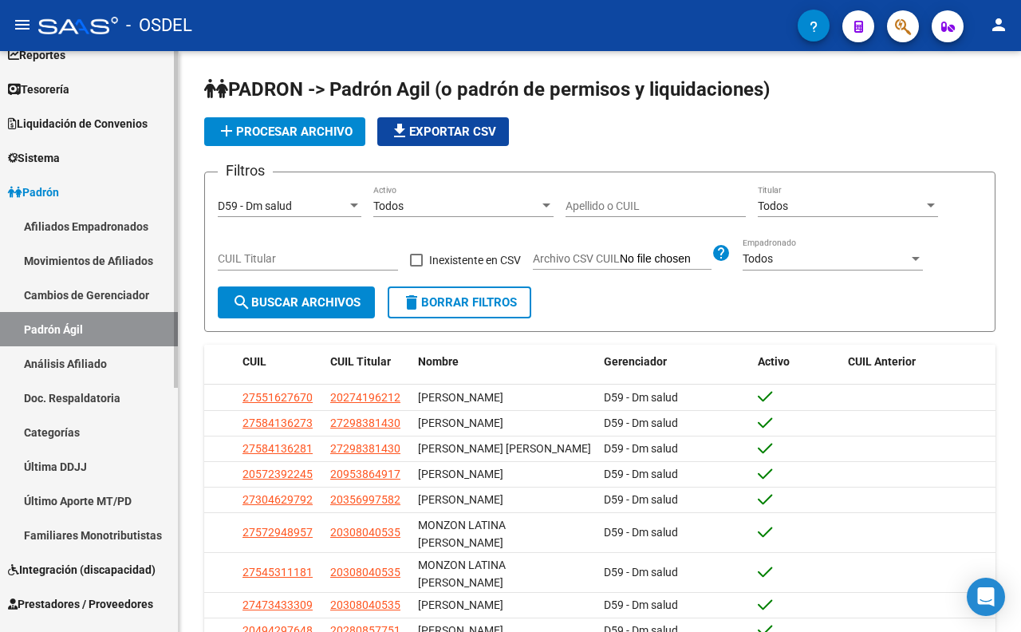
click at [85, 266] on link "Movimientos de Afiliados" at bounding box center [89, 260] width 178 height 34
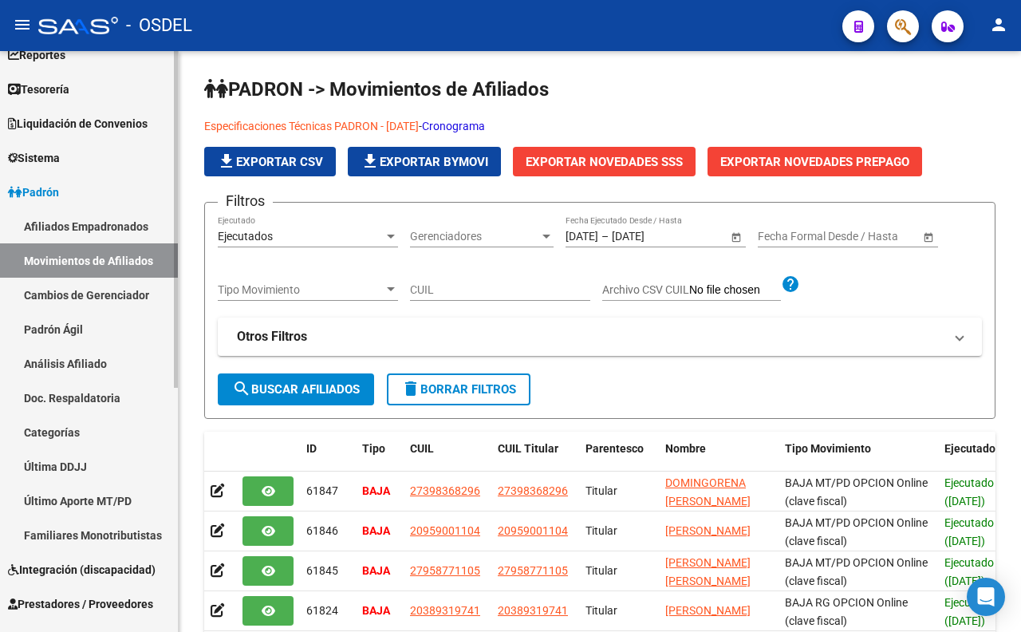
click at [136, 227] on link "Afiliados Empadronados" at bounding box center [89, 226] width 178 height 34
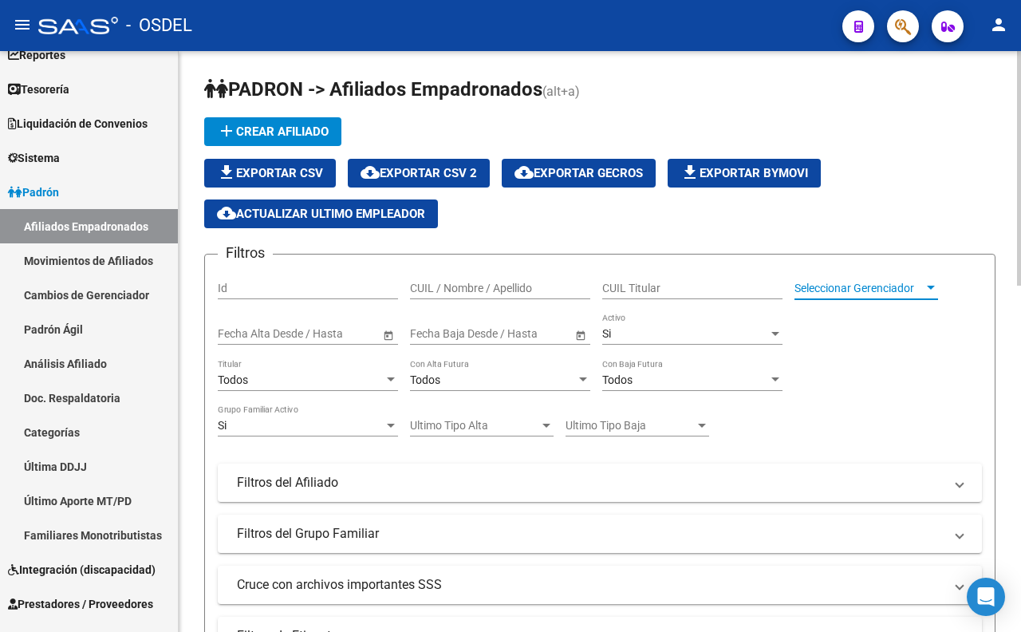
click at [828, 290] on span "Seleccionar Gerenciador" at bounding box center [858, 288] width 129 height 14
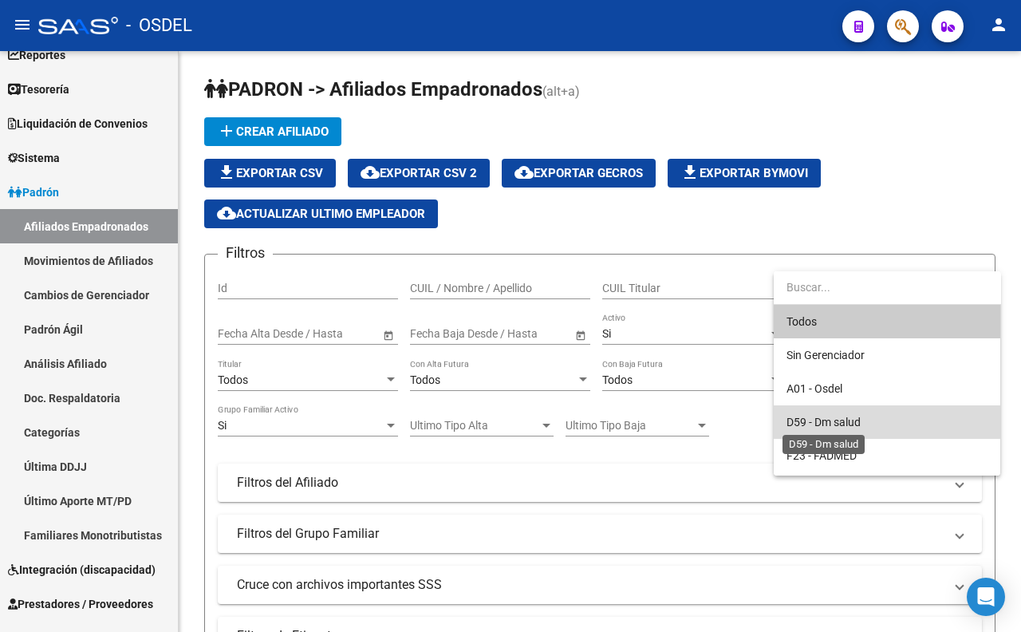
click at [836, 417] on span "D59 - Dm salud" at bounding box center [823, 421] width 74 height 13
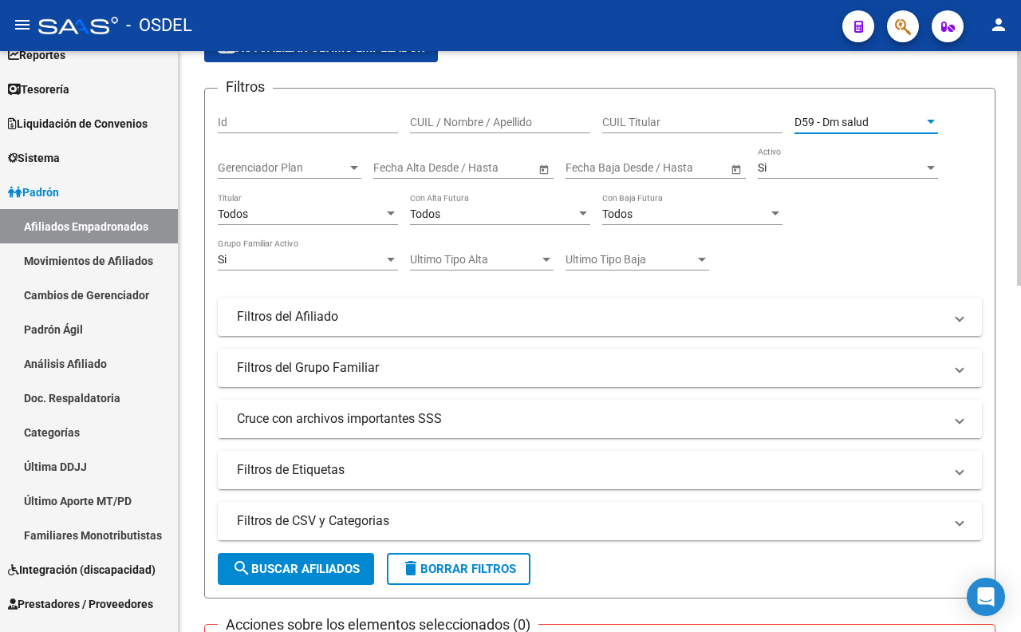
scroll to position [177, 0]
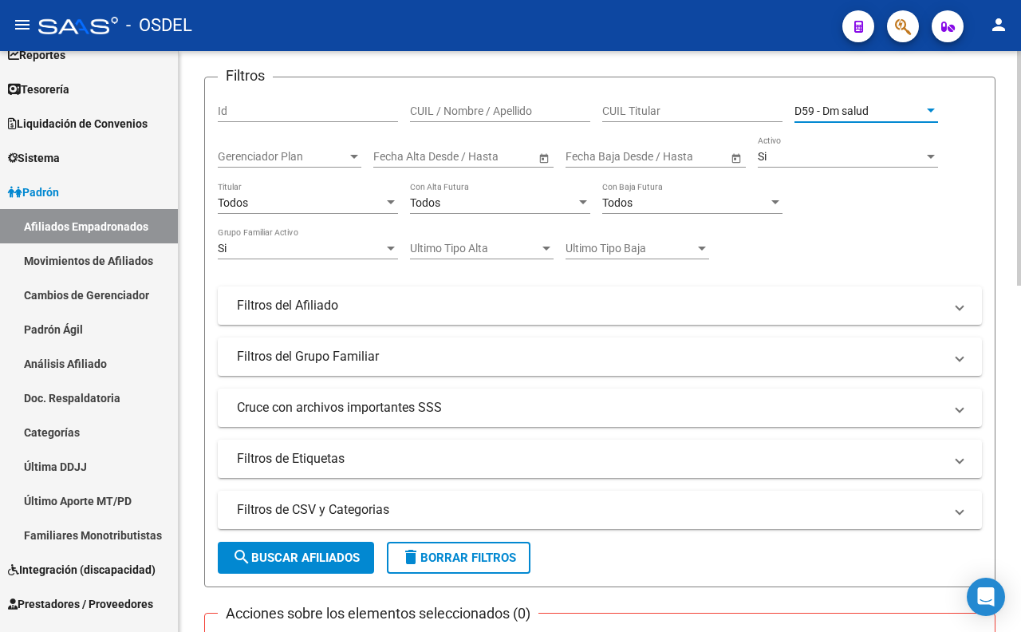
click at [339, 563] on span "search Buscar Afiliados" at bounding box center [296, 557] width 128 height 14
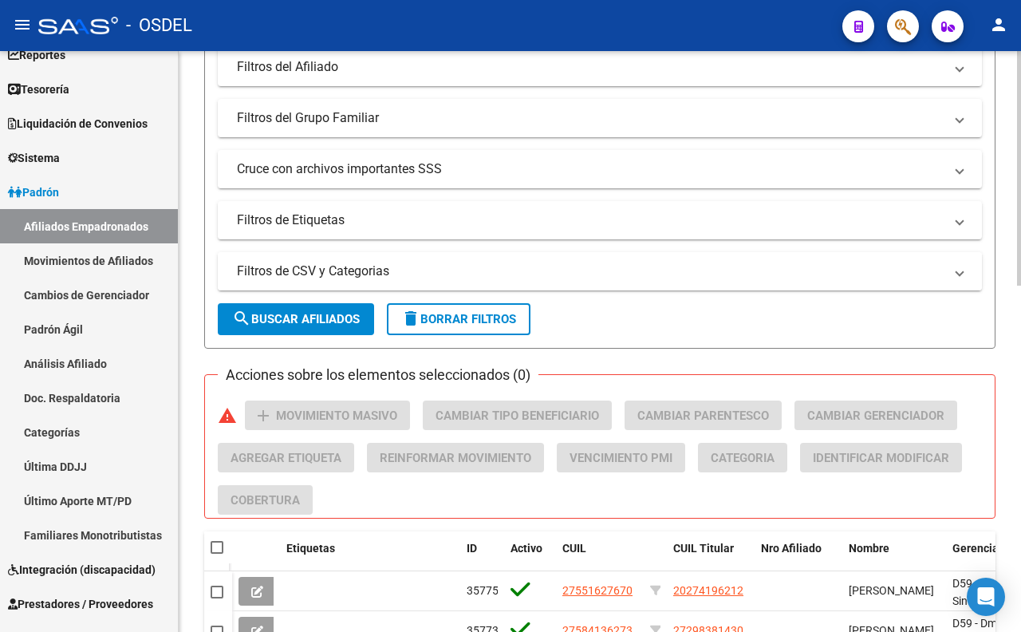
scroll to position [61, 0]
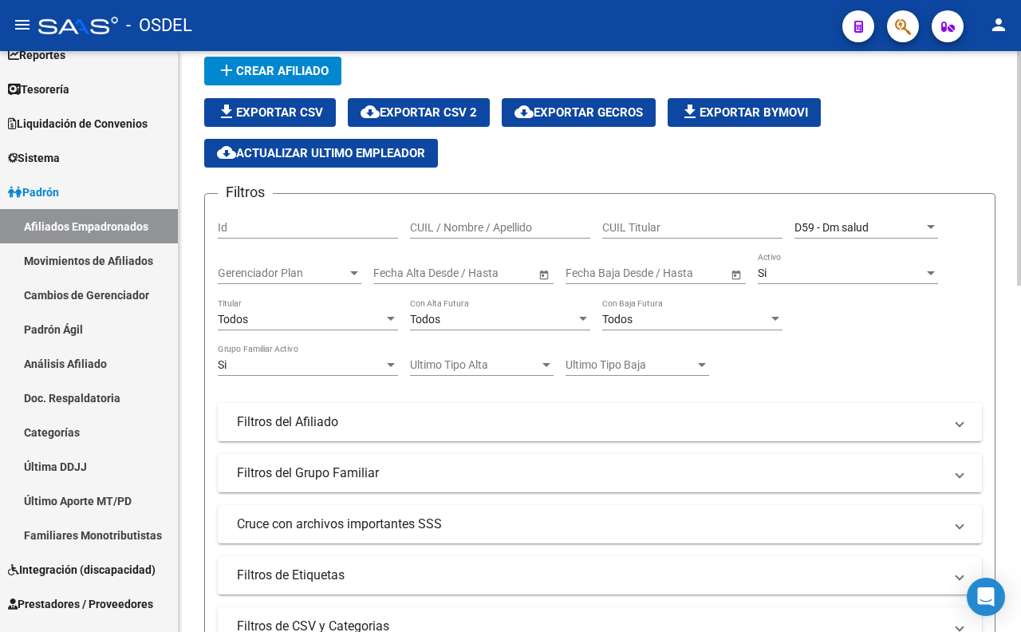
click at [360, 319] on div "Todos" at bounding box center [301, 320] width 166 height 14
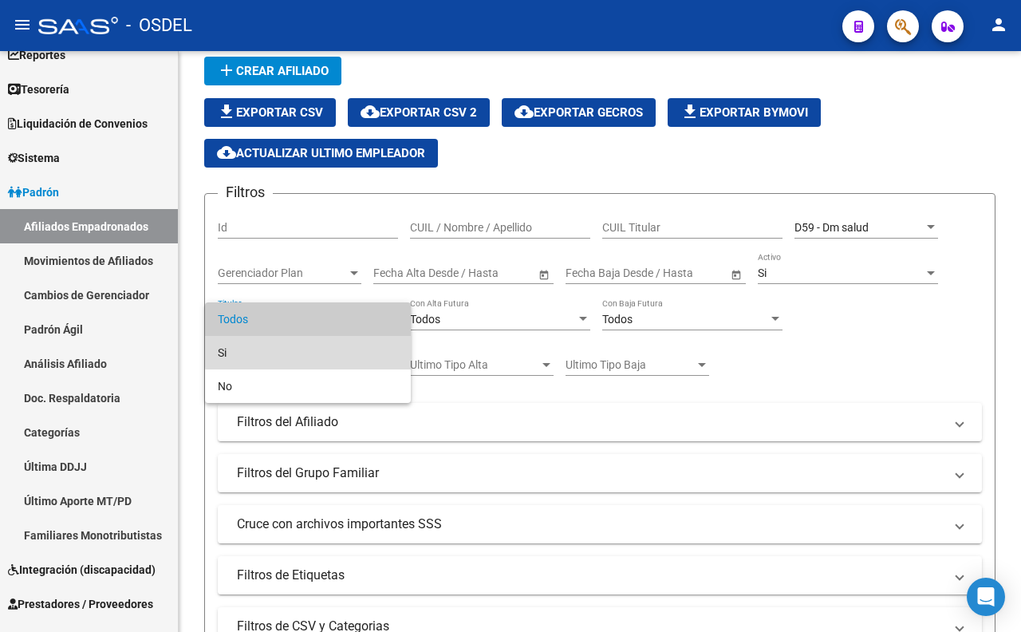
click at [356, 351] on span "Si" at bounding box center [308, 352] width 180 height 33
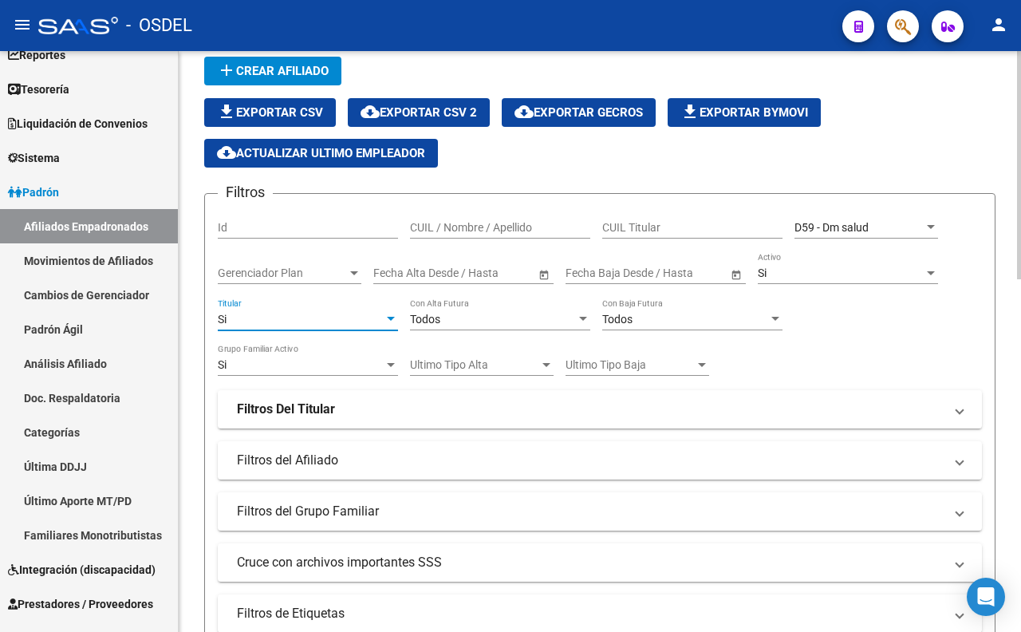
click at [827, 277] on div "Si" at bounding box center [841, 273] width 166 height 14
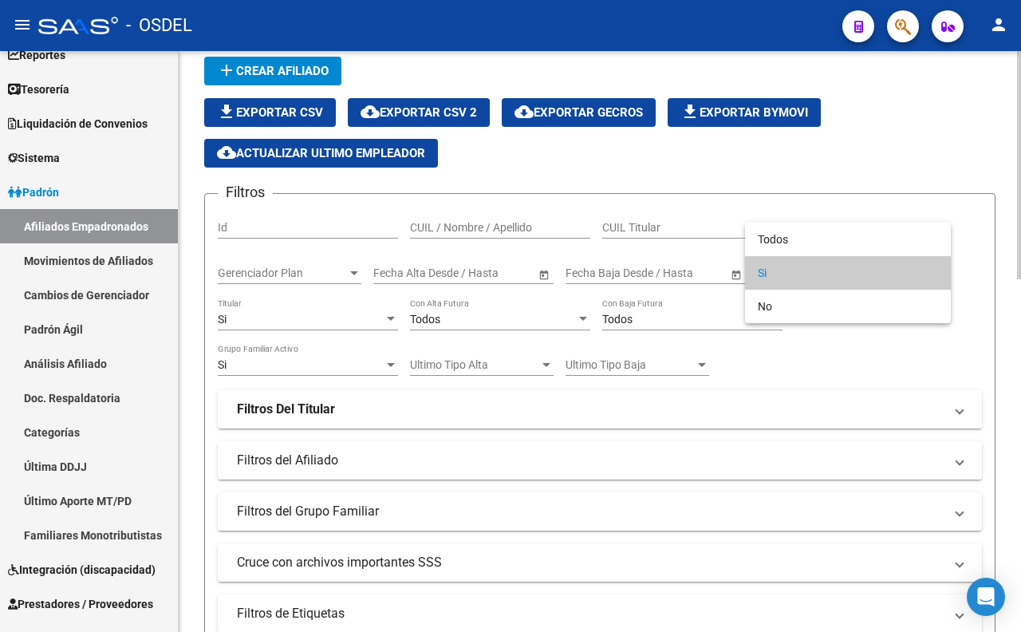
click at [827, 277] on span "Si" at bounding box center [848, 272] width 180 height 33
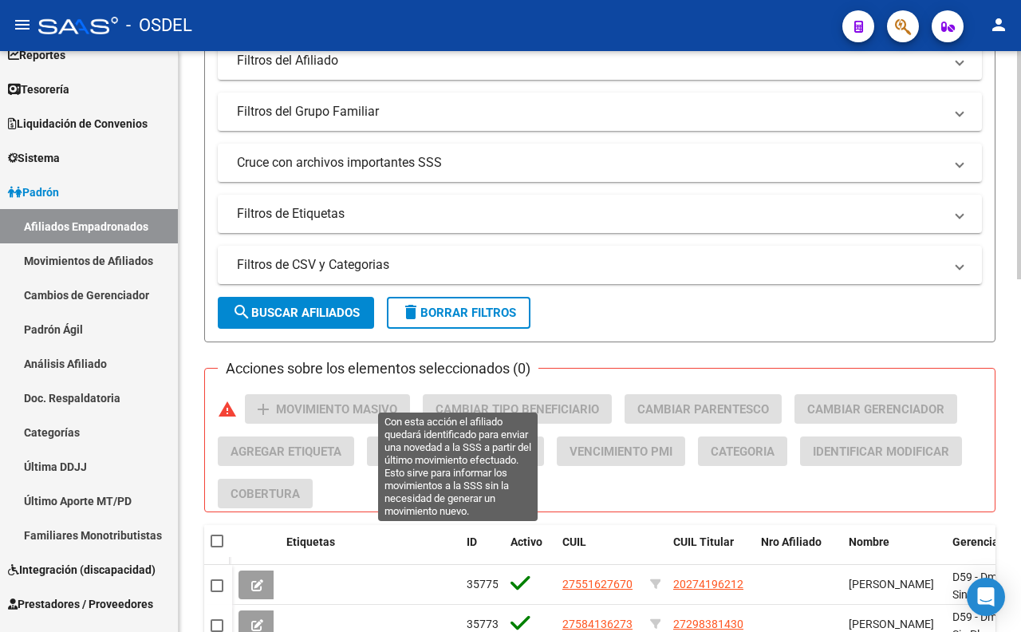
scroll to position [593, 0]
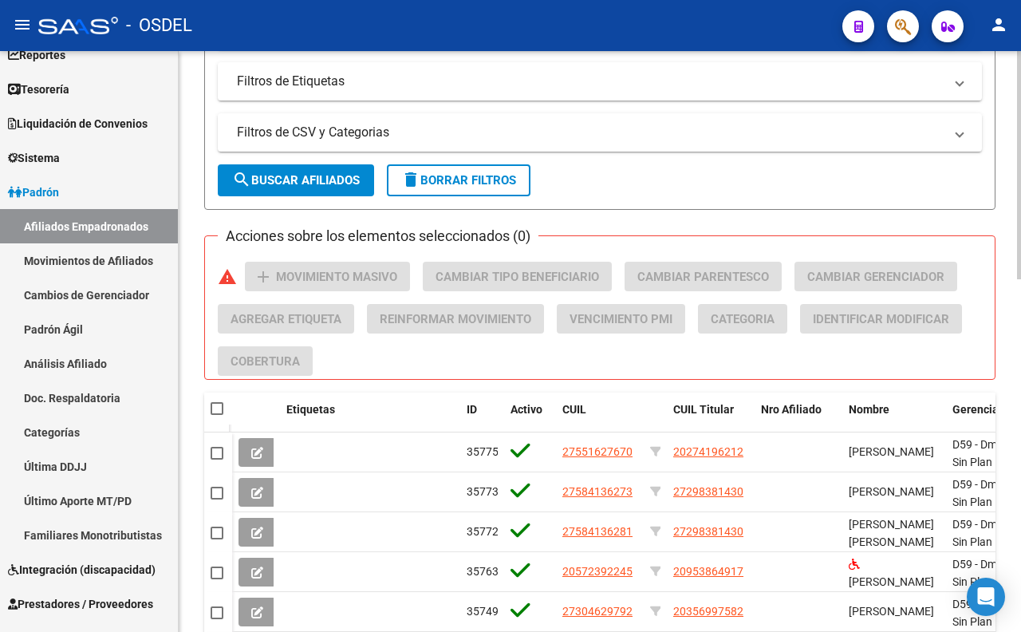
click at [356, 186] on span "search Buscar Afiliados" at bounding box center [296, 180] width 128 height 14
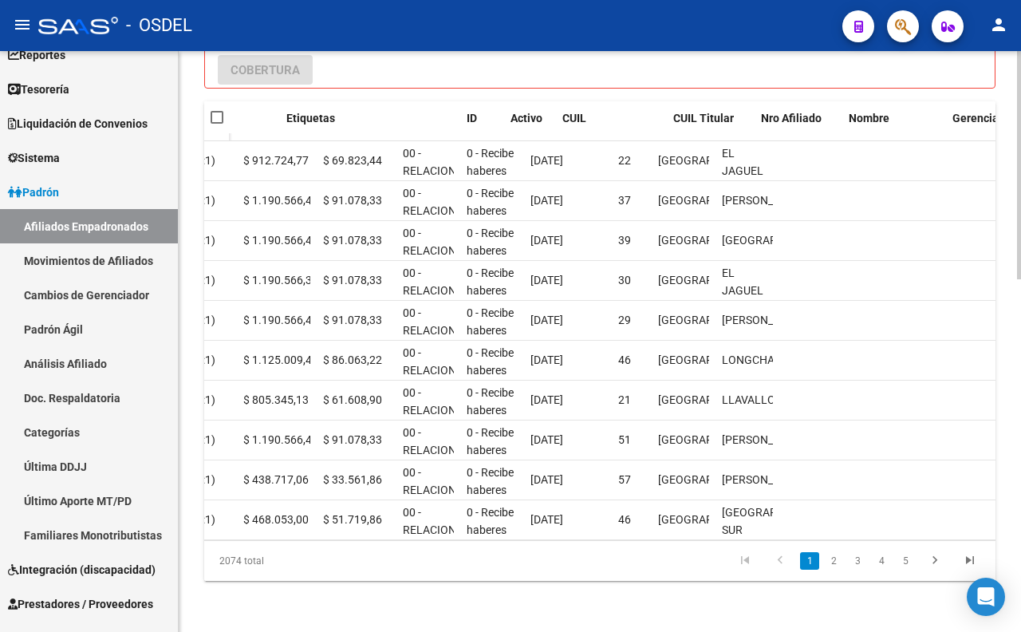
scroll to position [0, 0]
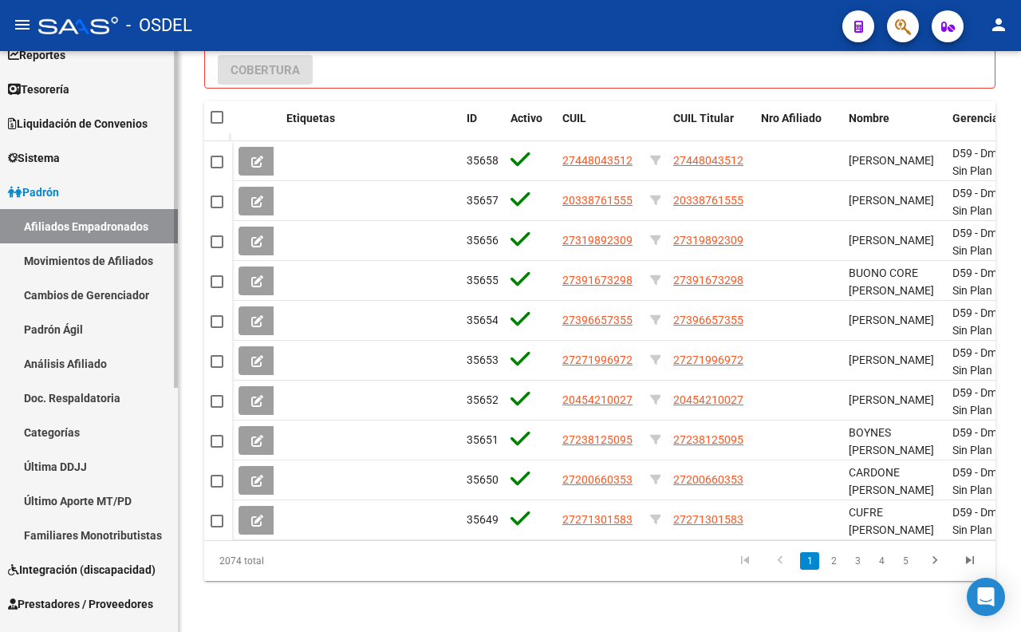
click at [148, 256] on link "Movimientos de Afiliados" at bounding box center [89, 260] width 178 height 34
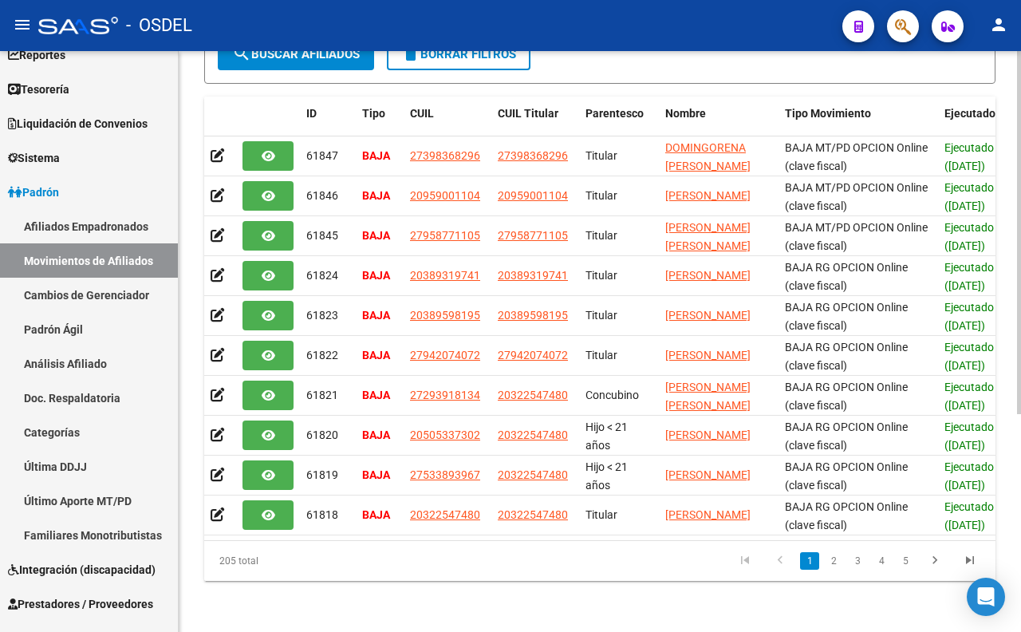
scroll to position [348, 0]
click at [830, 562] on link "2" at bounding box center [833, 561] width 19 height 18
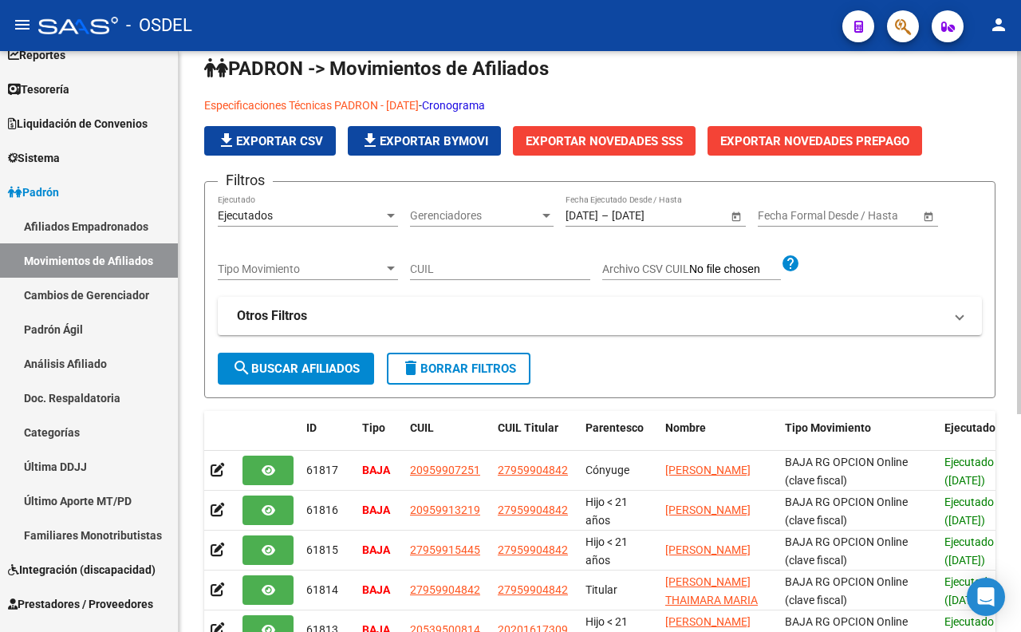
scroll to position [0, 0]
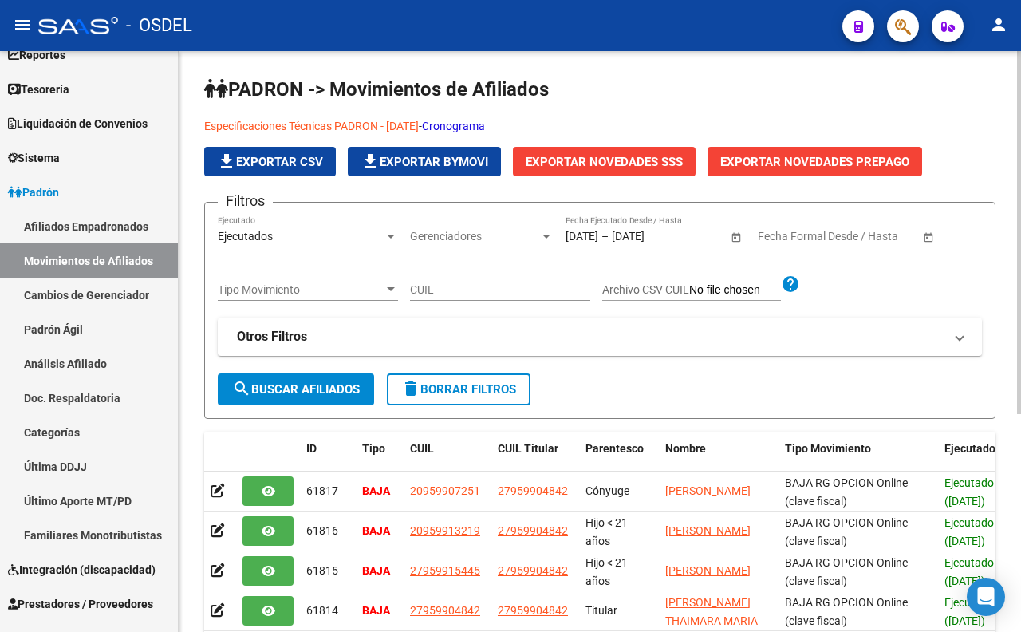
click at [451, 233] on span "Gerenciadores" at bounding box center [474, 237] width 129 height 14
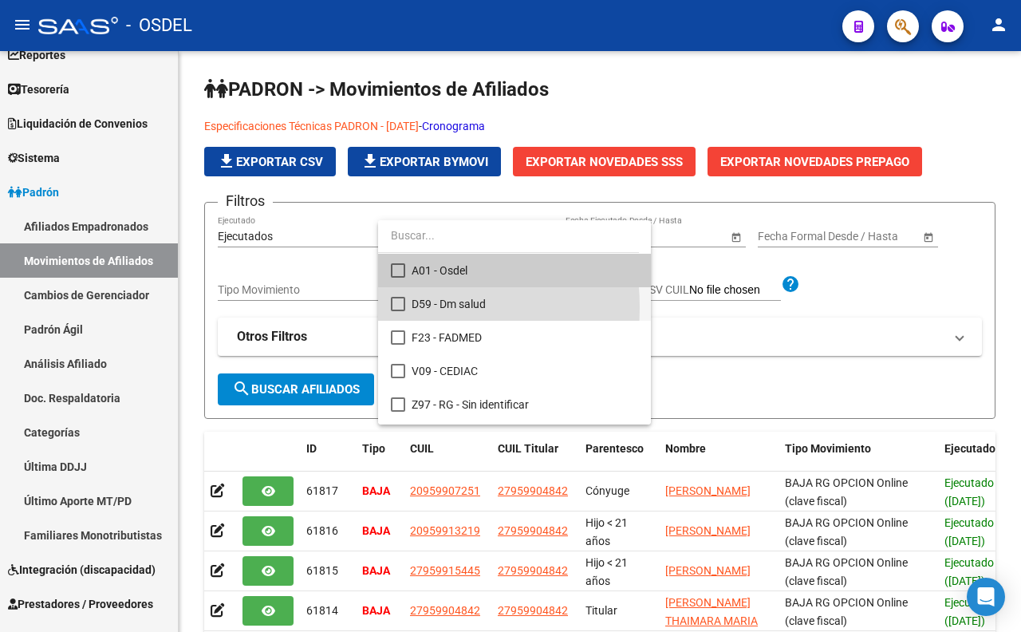
click at [400, 307] on mat-pseudo-checkbox at bounding box center [398, 304] width 14 height 14
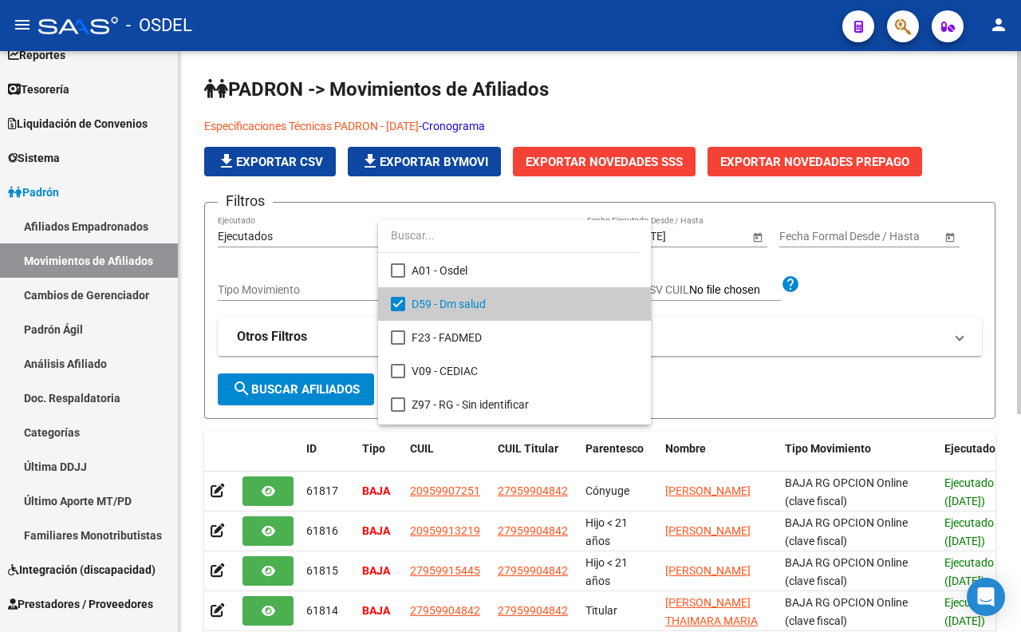
click at [359, 391] on div at bounding box center [510, 316] width 1021 height 632
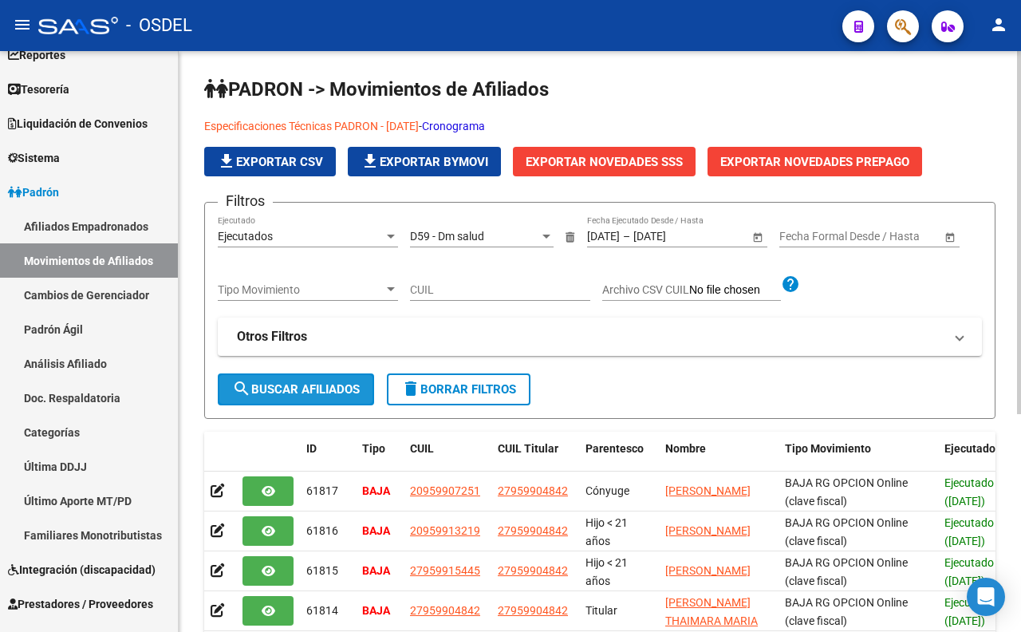
click at [357, 391] on span "search Buscar Afiliados" at bounding box center [296, 389] width 128 height 14
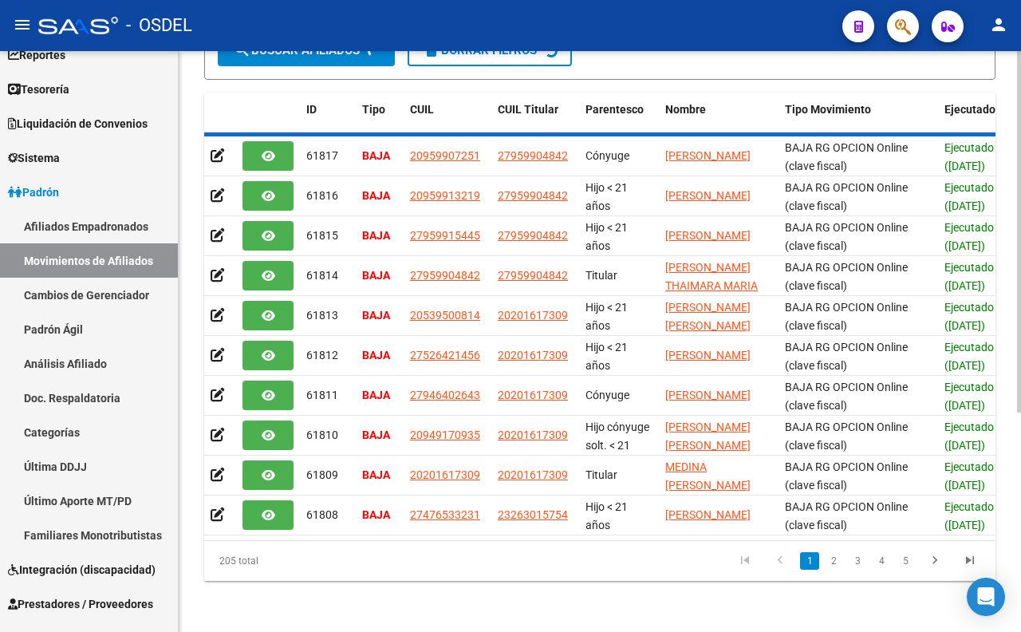
scroll to position [348, 0]
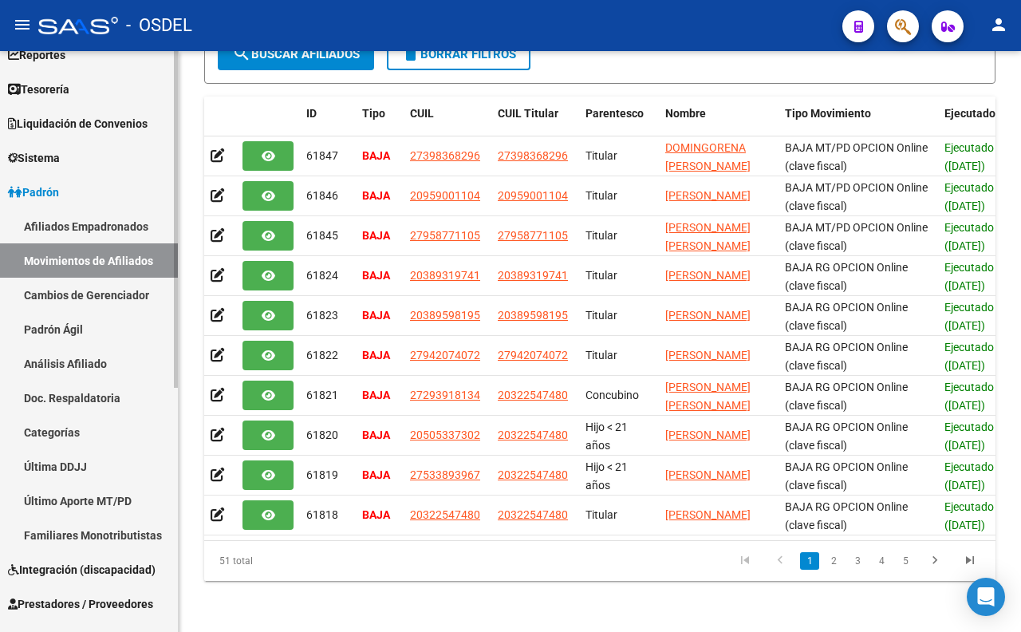
click at [114, 231] on link "Afiliados Empadronados" at bounding box center [89, 226] width 178 height 34
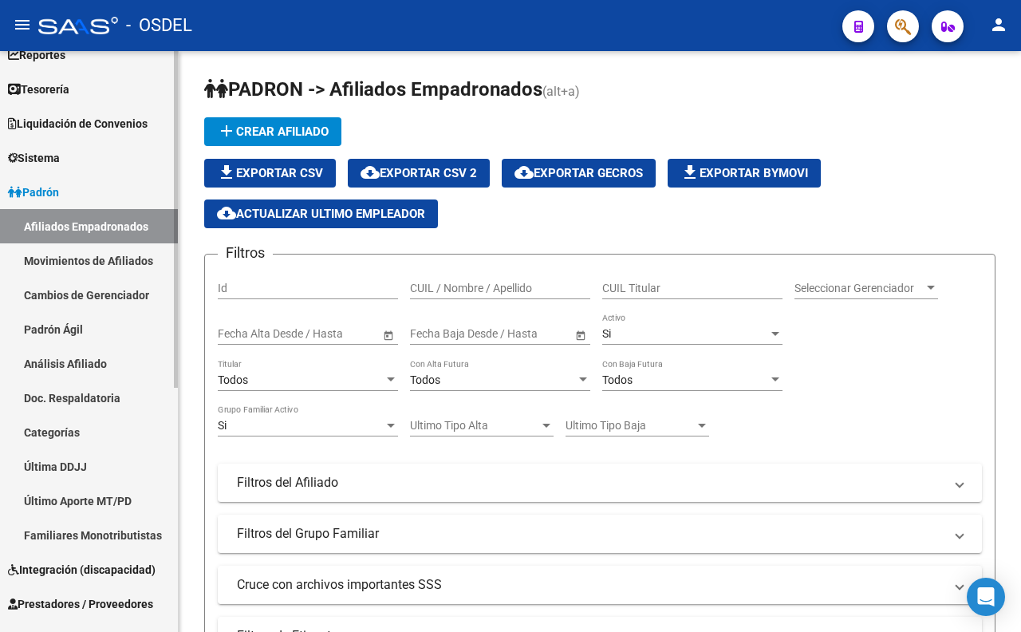
click at [97, 301] on link "Cambios de Gerenciador" at bounding box center [89, 295] width 178 height 34
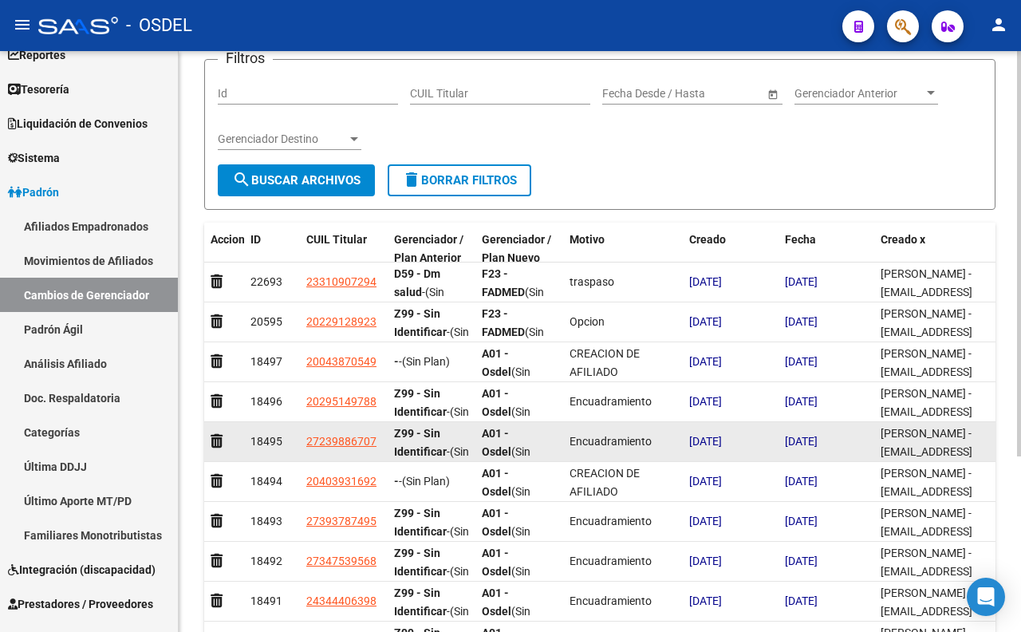
scroll to position [177, 0]
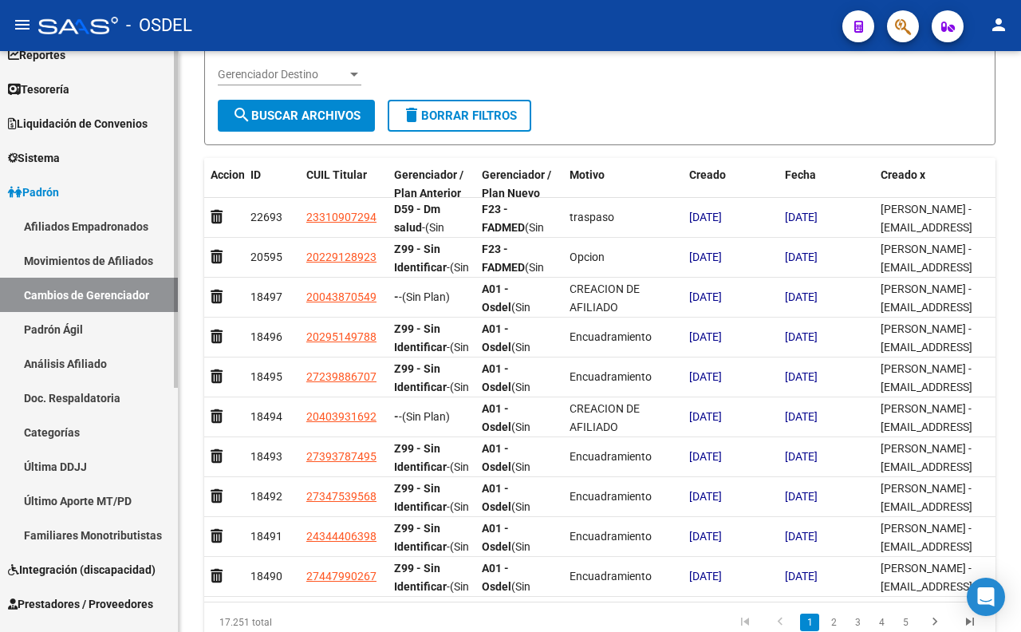
click at [124, 291] on link "Cambios de Gerenciador" at bounding box center [89, 295] width 178 height 34
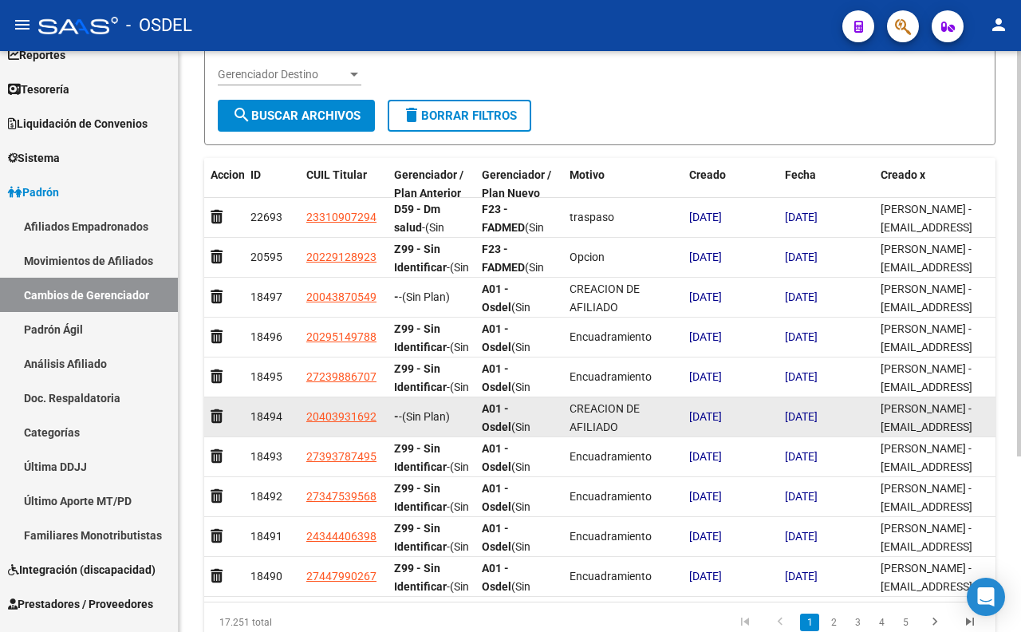
scroll to position [251, 0]
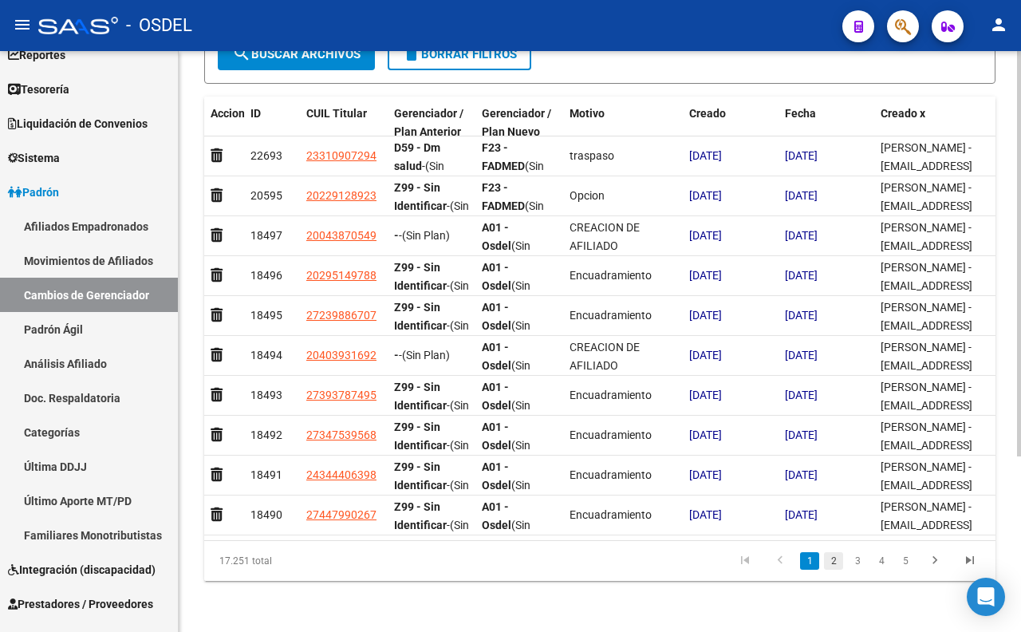
click at [832, 566] on link "2" at bounding box center [833, 561] width 19 height 18
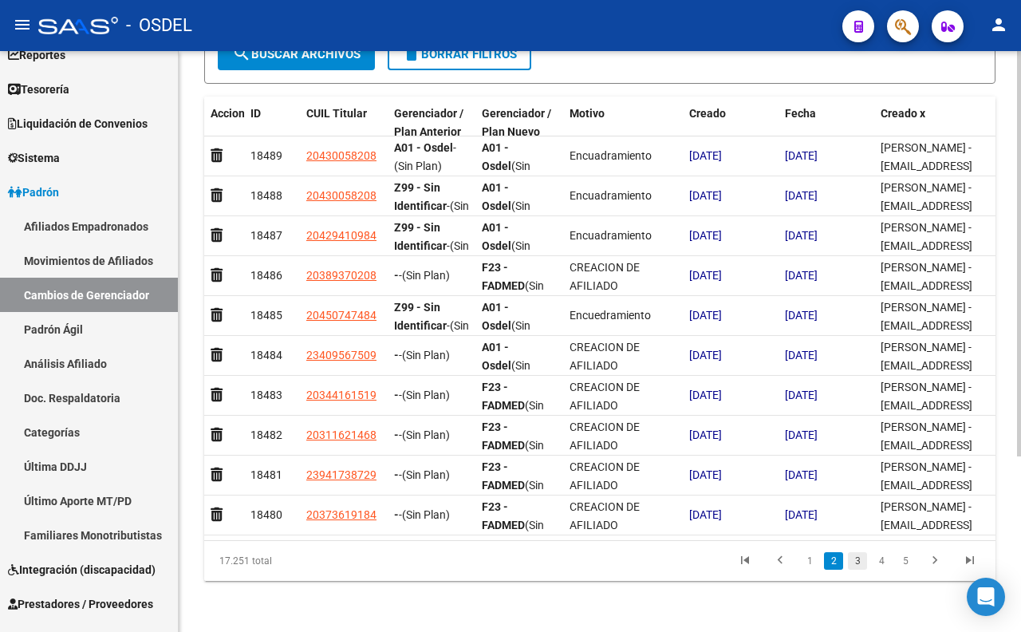
click at [858, 567] on link "3" at bounding box center [857, 561] width 19 height 18
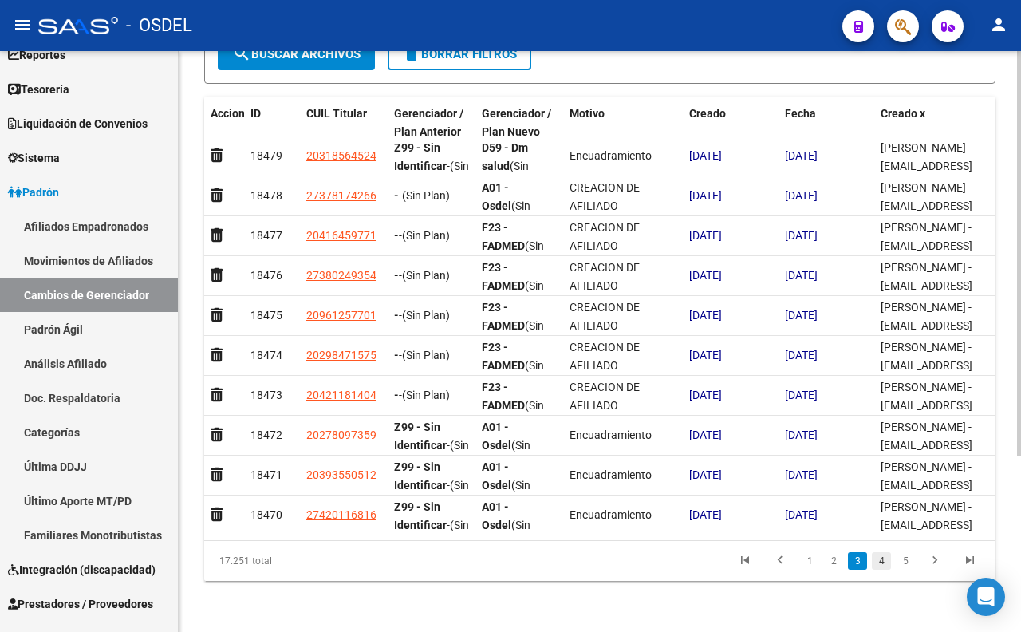
click at [875, 563] on link "4" at bounding box center [881, 561] width 19 height 18
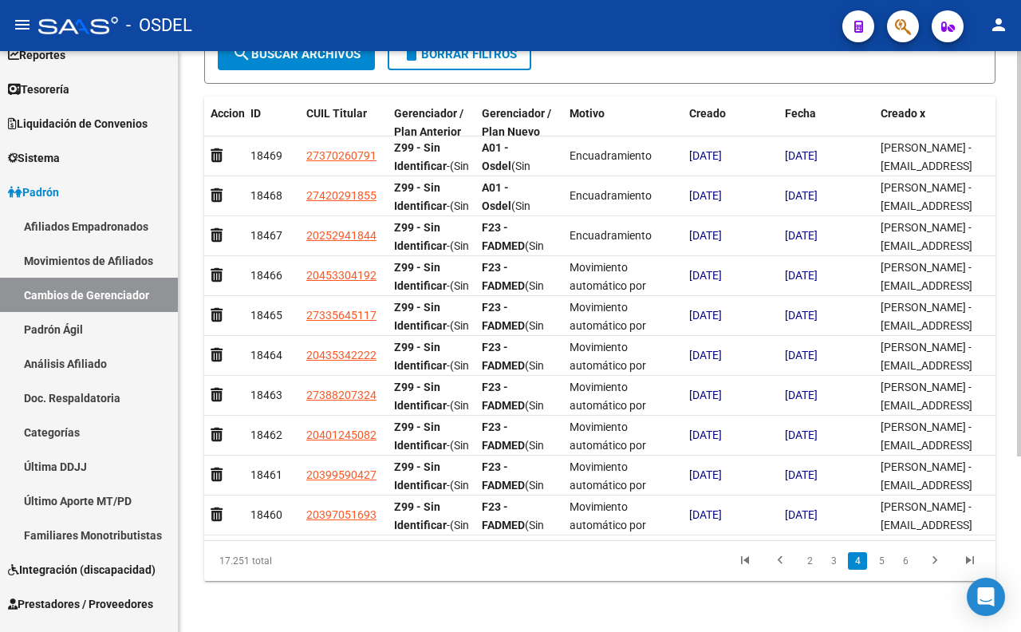
click at [875, 563] on link "5" at bounding box center [881, 561] width 19 height 18
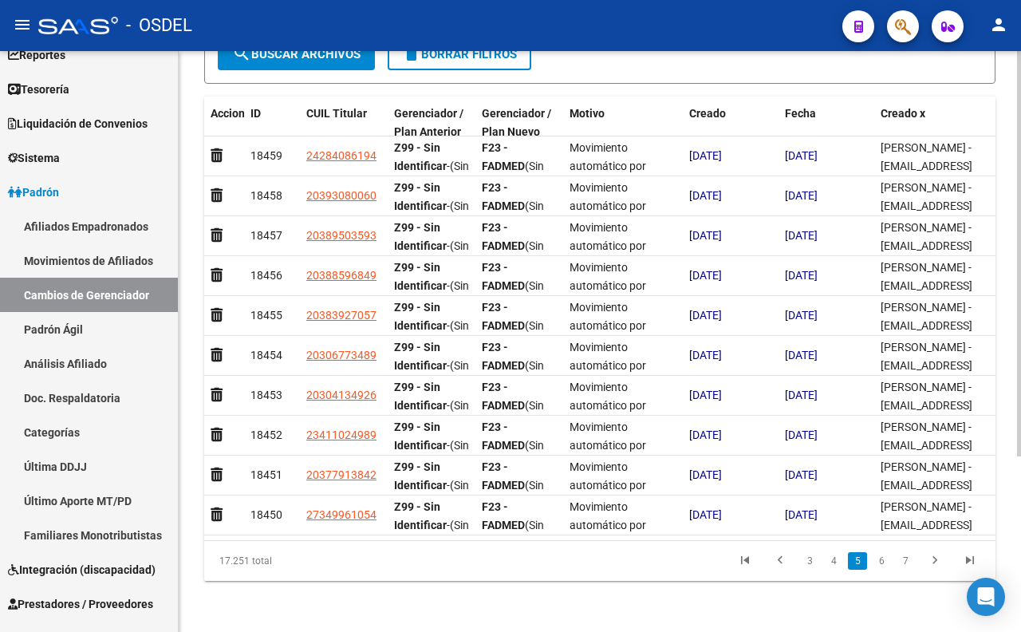
click at [875, 563] on link "6" at bounding box center [881, 561] width 19 height 18
click at [875, 563] on link "7" at bounding box center [881, 561] width 19 height 18
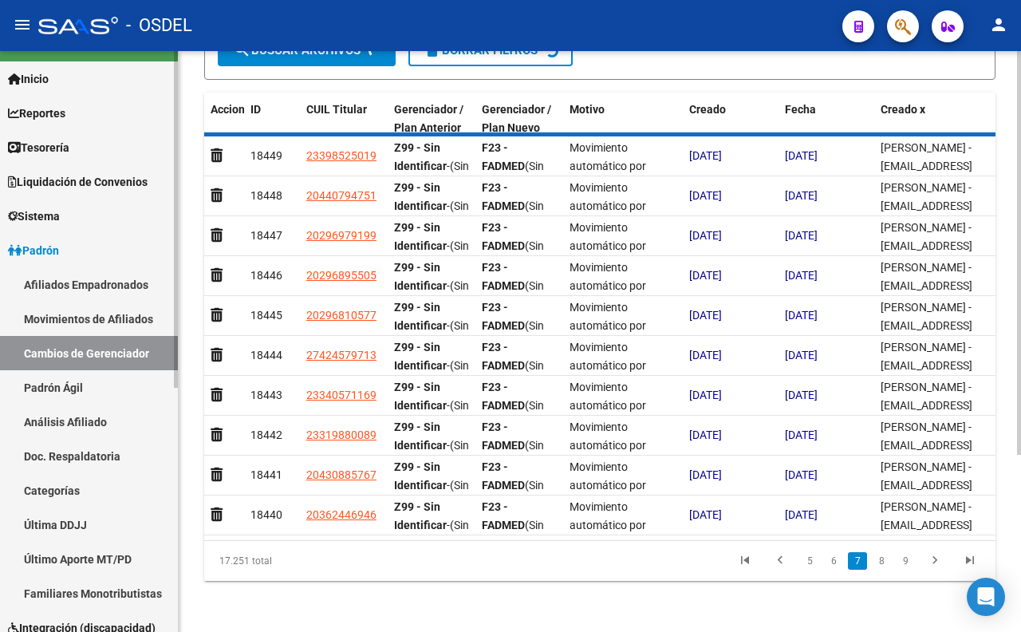
scroll to position [0, 0]
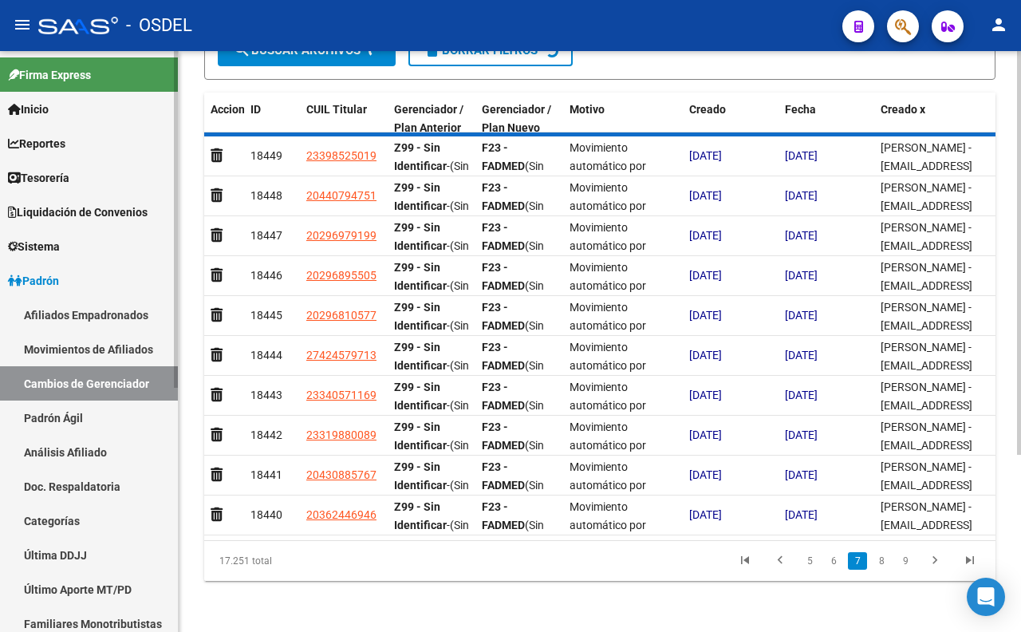
click at [78, 183] on link "Tesorería" at bounding box center [89, 177] width 178 height 34
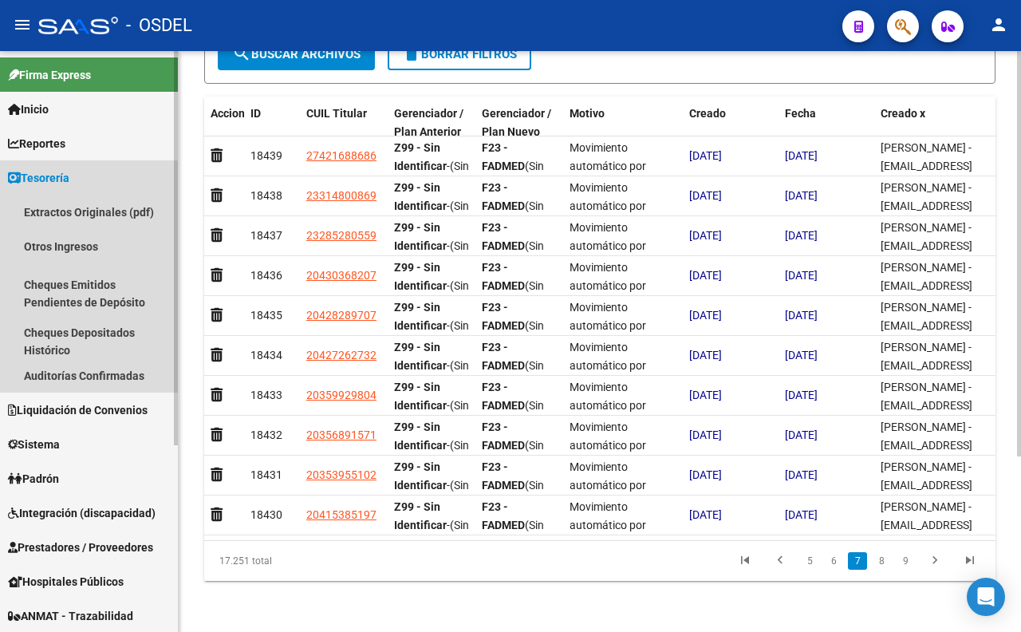
click at [69, 177] on span "Tesorería" at bounding box center [38, 178] width 61 height 18
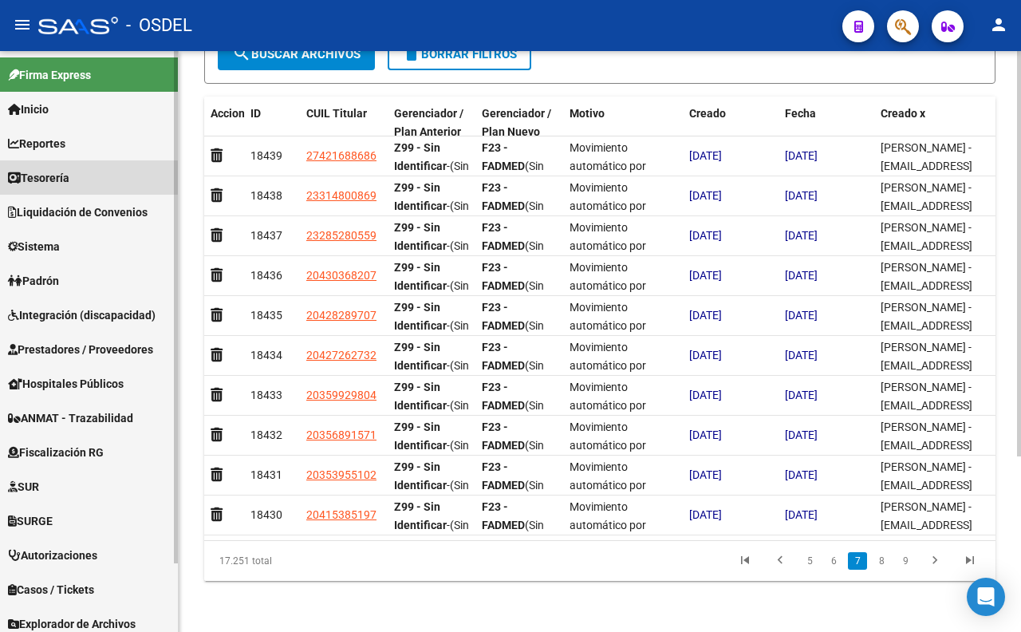
click at [69, 177] on span "Tesorería" at bounding box center [38, 178] width 61 height 18
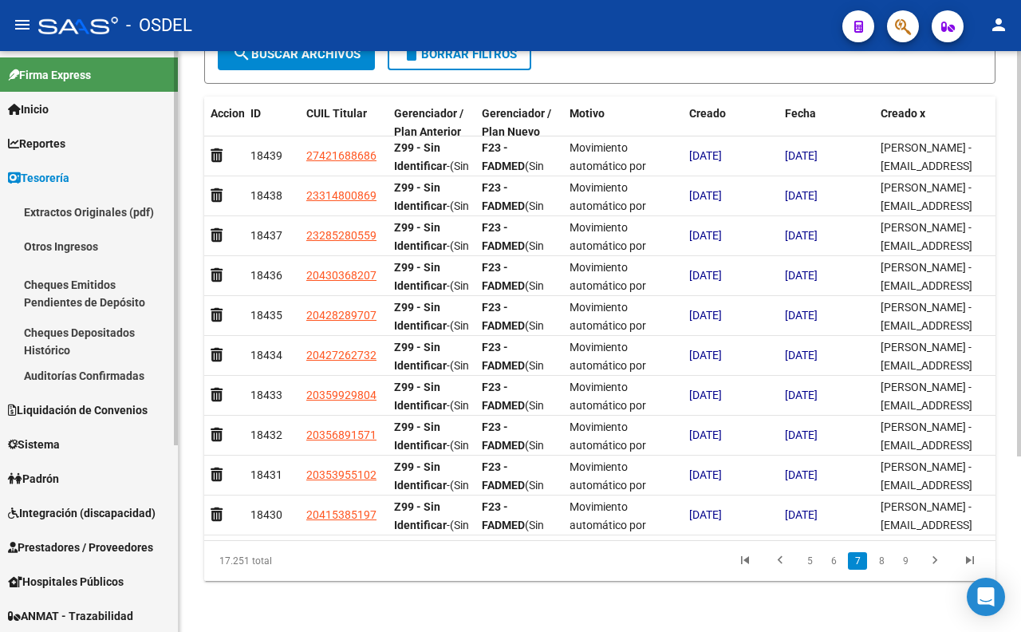
click at [51, 472] on span "Padrón" at bounding box center [33, 479] width 51 height 18
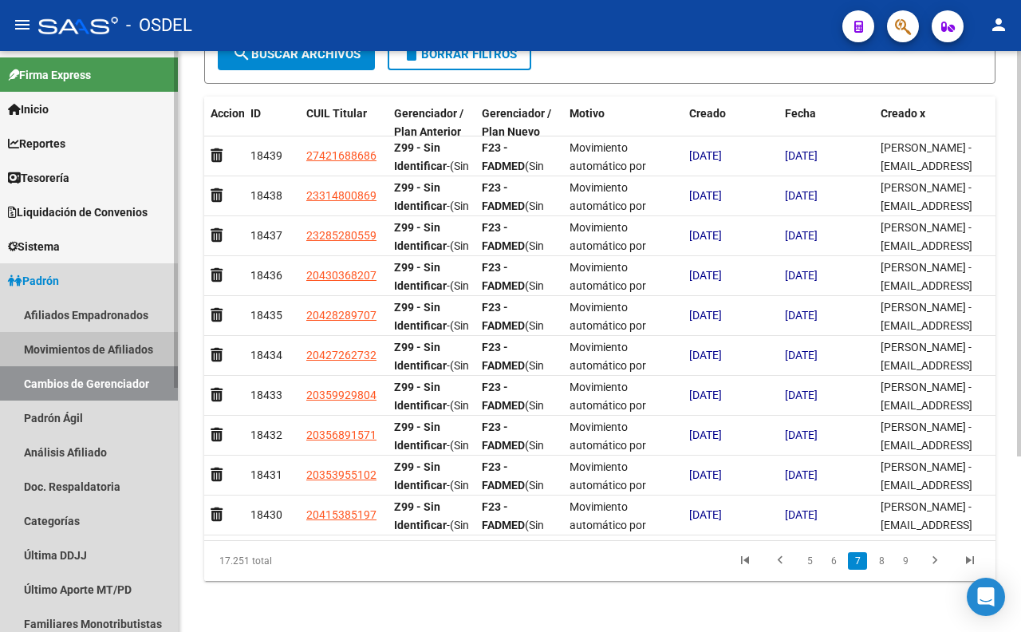
click at [60, 354] on link "Movimientos de Afiliados" at bounding box center [89, 349] width 178 height 34
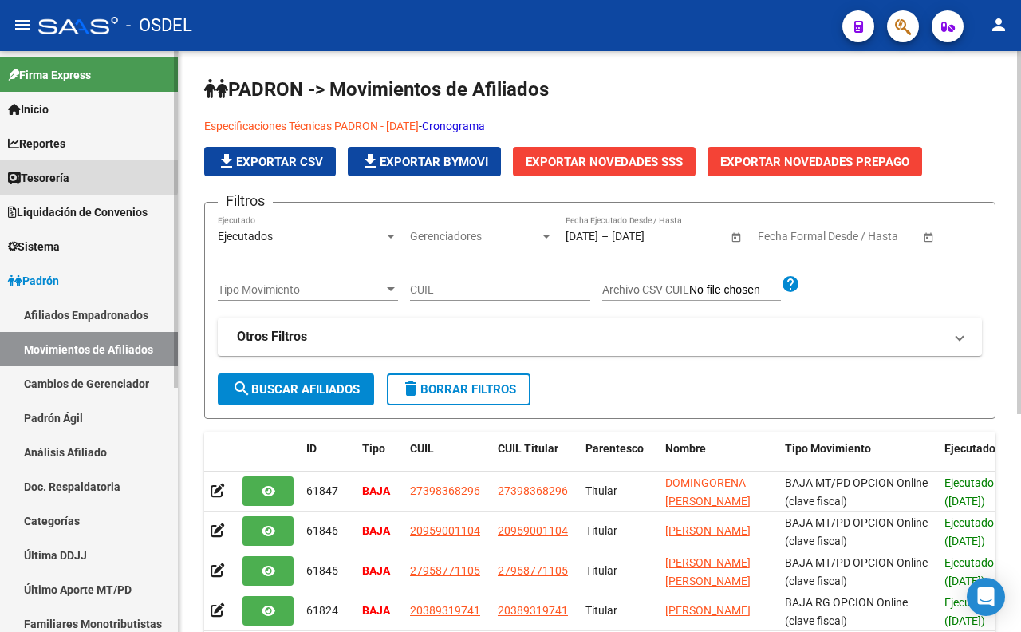
click at [44, 164] on link "Tesorería" at bounding box center [89, 177] width 178 height 34
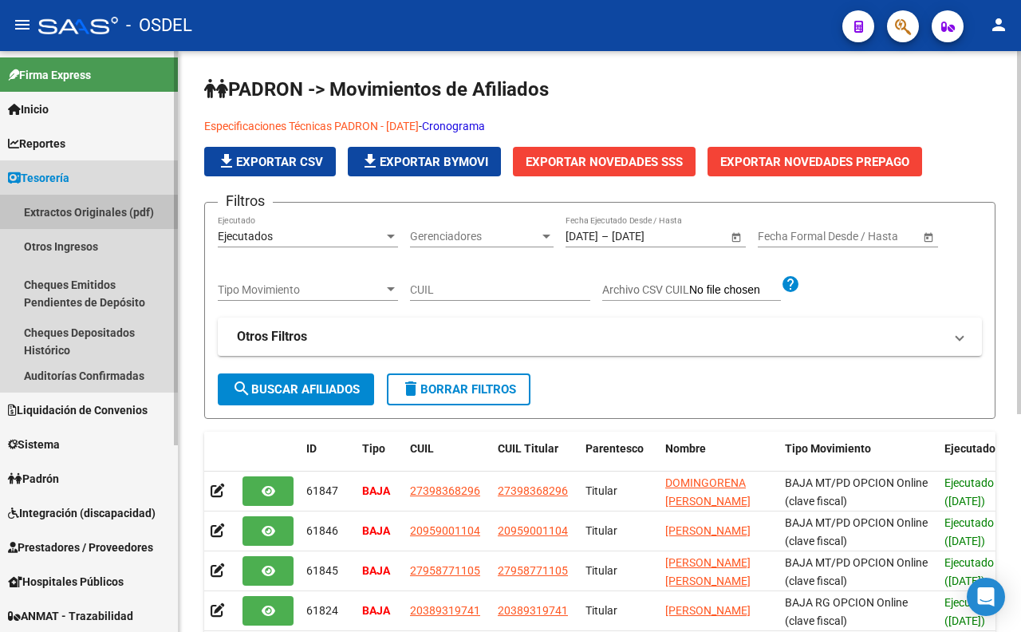
drag, startPoint x: 82, startPoint y: 211, endPoint x: 83, endPoint y: 226, distance: 16.0
click at [83, 211] on link "Extractos Originales (pdf)" at bounding box center [89, 212] width 178 height 34
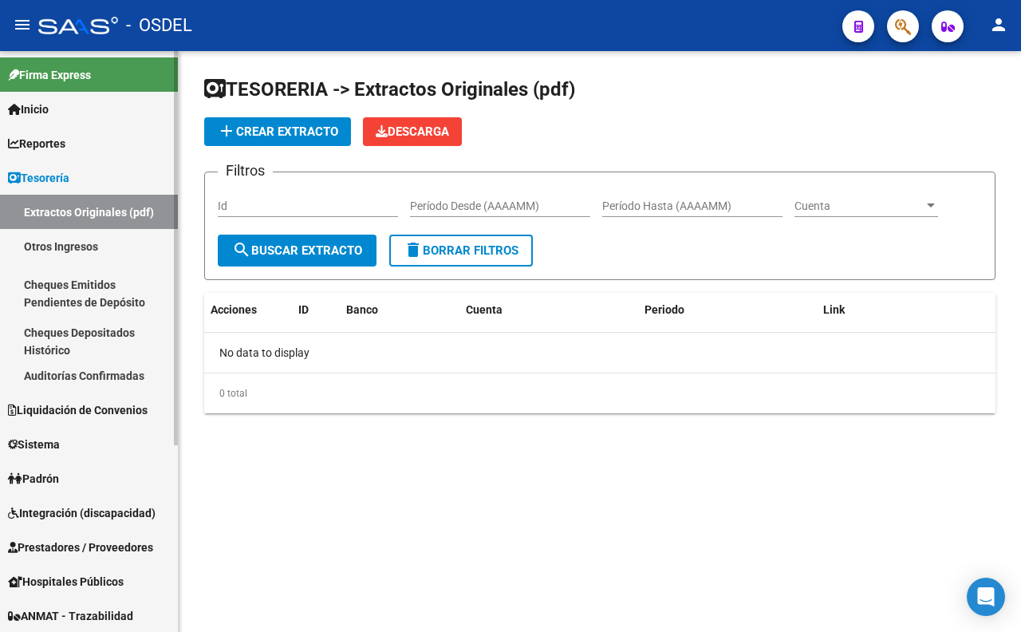
click at [69, 409] on span "Liquidación de Convenios" at bounding box center [78, 410] width 140 height 18
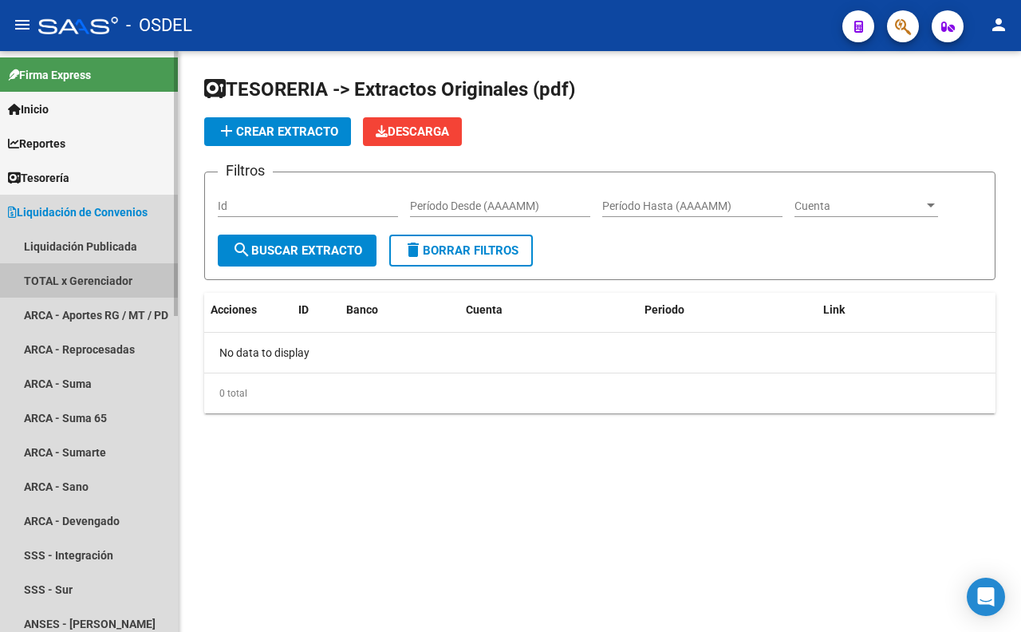
click at [100, 287] on link "TOTAL x Gerenciador" at bounding box center [89, 280] width 178 height 34
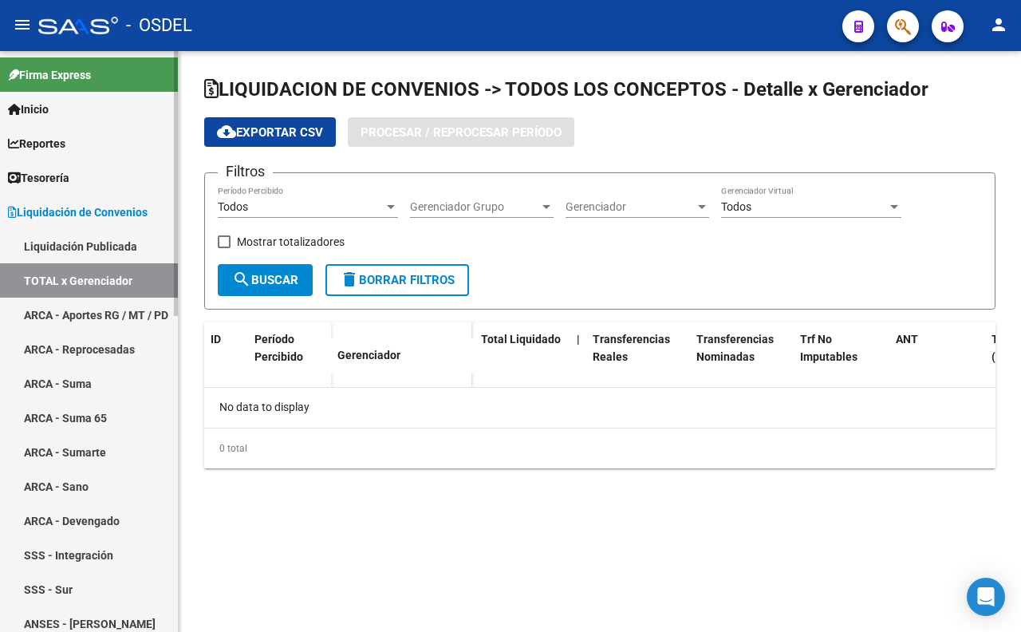
checkbox input "true"
